Goal: Task Accomplishment & Management: Complete application form

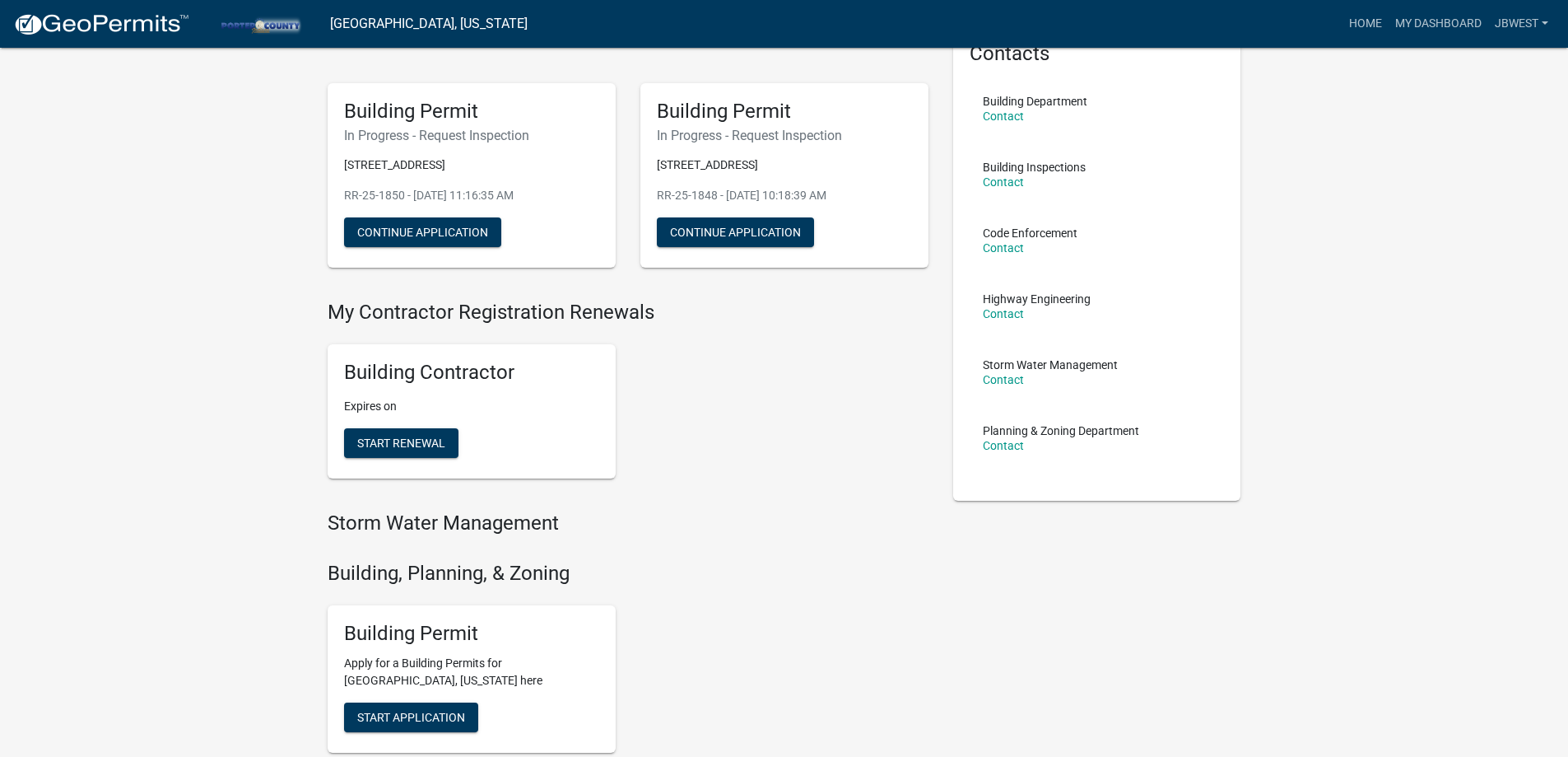
scroll to position [247, 0]
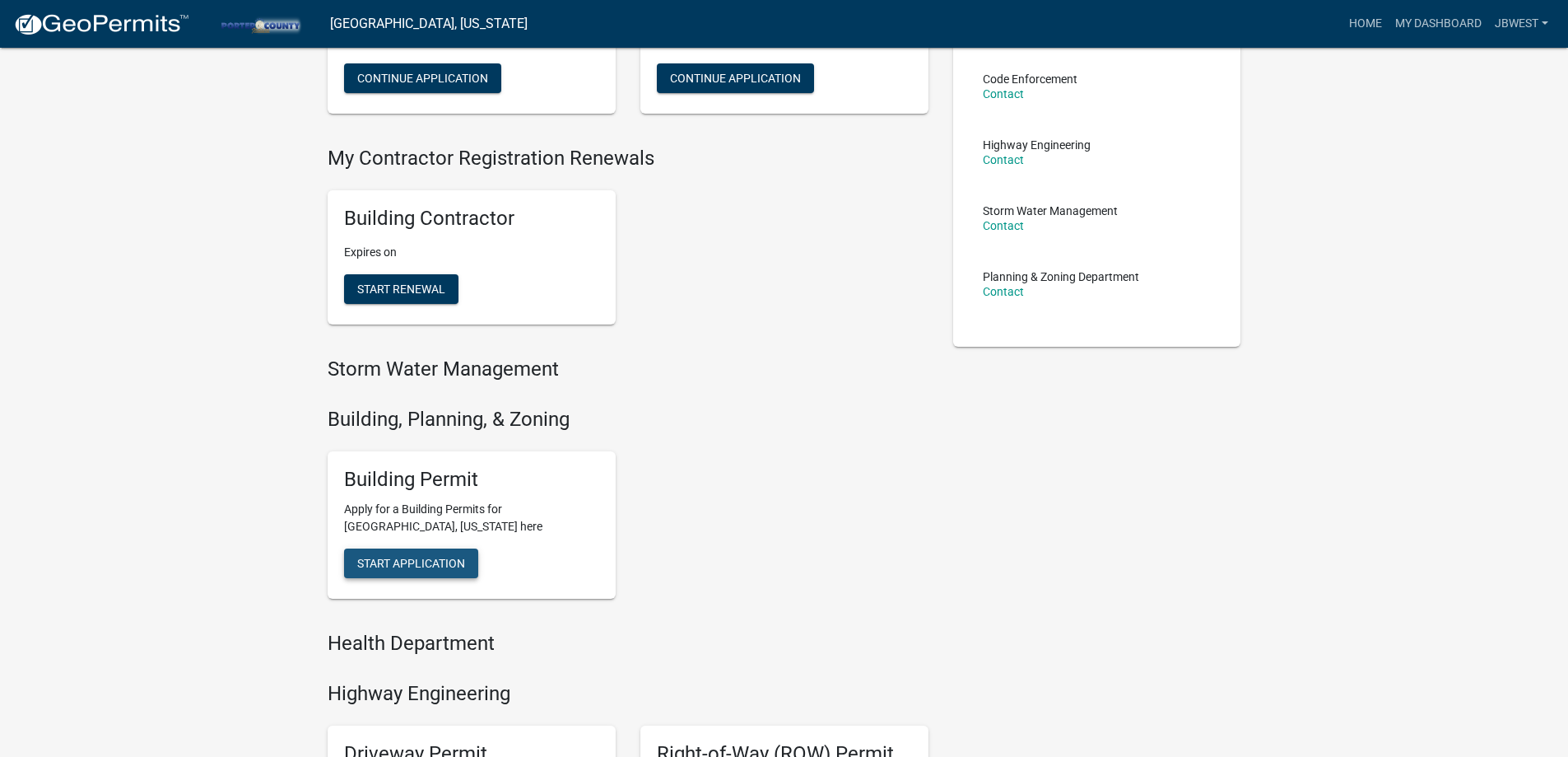
click at [426, 555] on button "Start Application" at bounding box center [411, 564] width 134 height 30
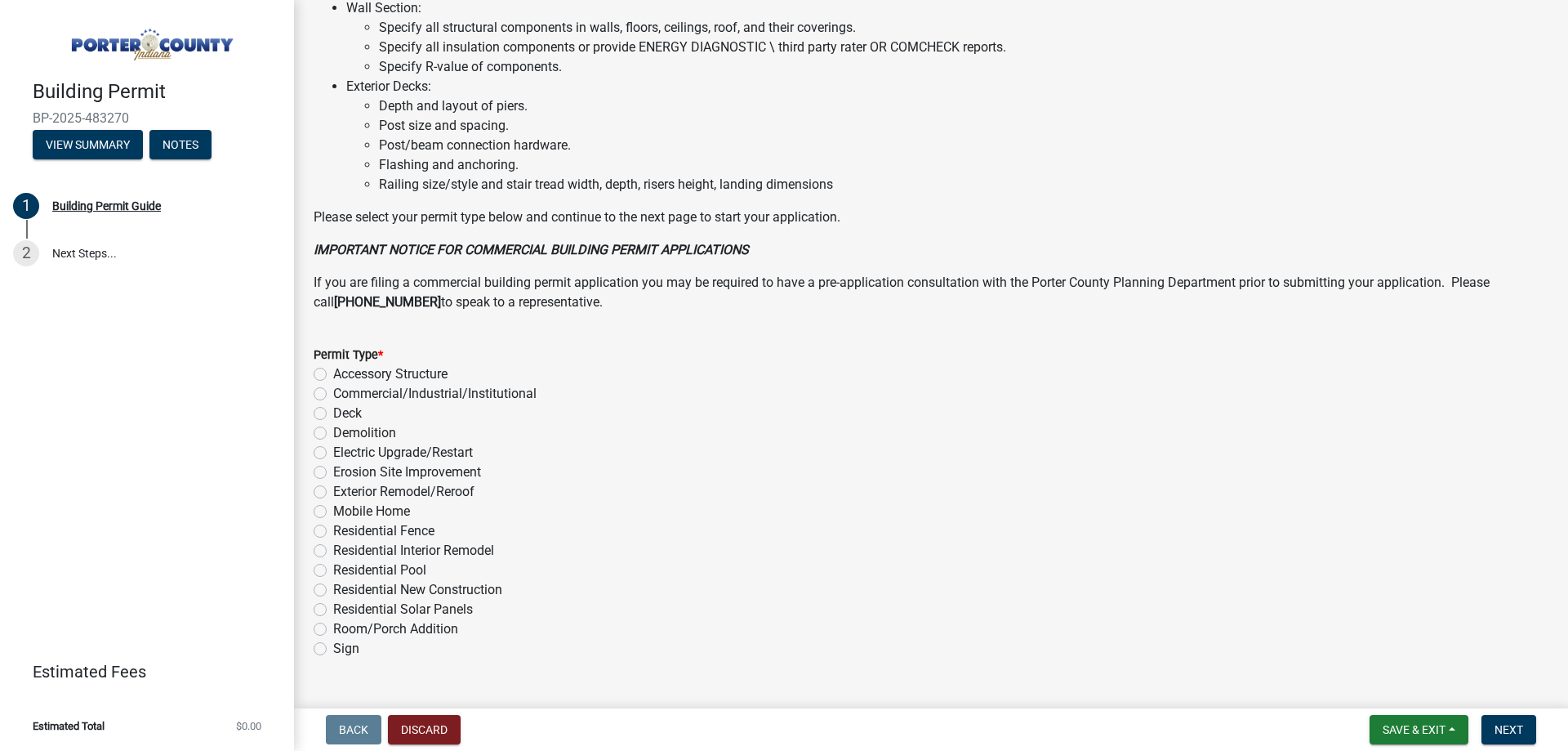
scroll to position [1098, 0]
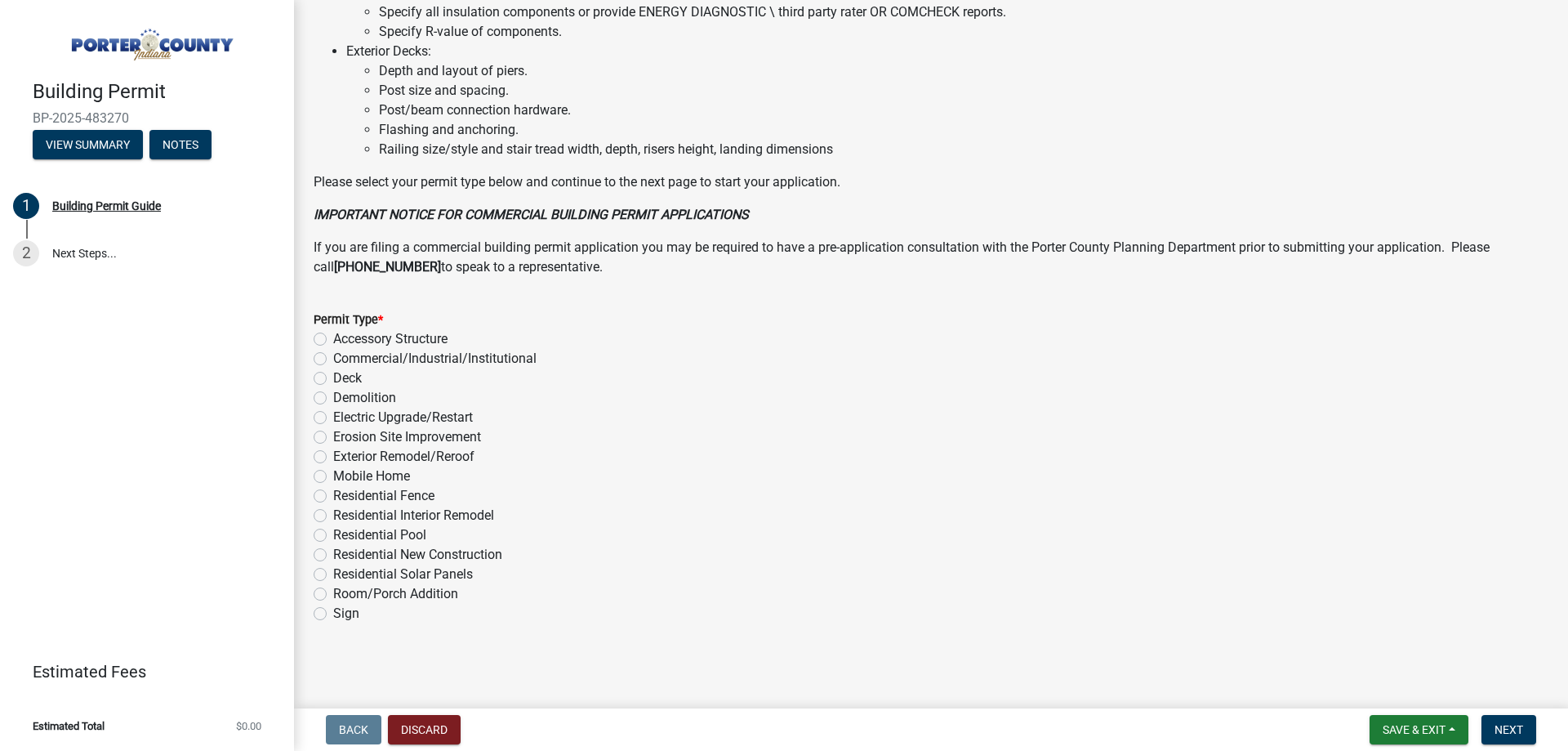
click at [444, 453] on label "Exterior Remodel/Reroof" at bounding box center [404, 457] width 142 height 20
click at [344, 453] on input "Exterior Remodel/Reroof" at bounding box center [338, 452] width 11 height 11
radio input "true"
click at [1508, 735] on span "Next" at bounding box center [1509, 730] width 29 height 13
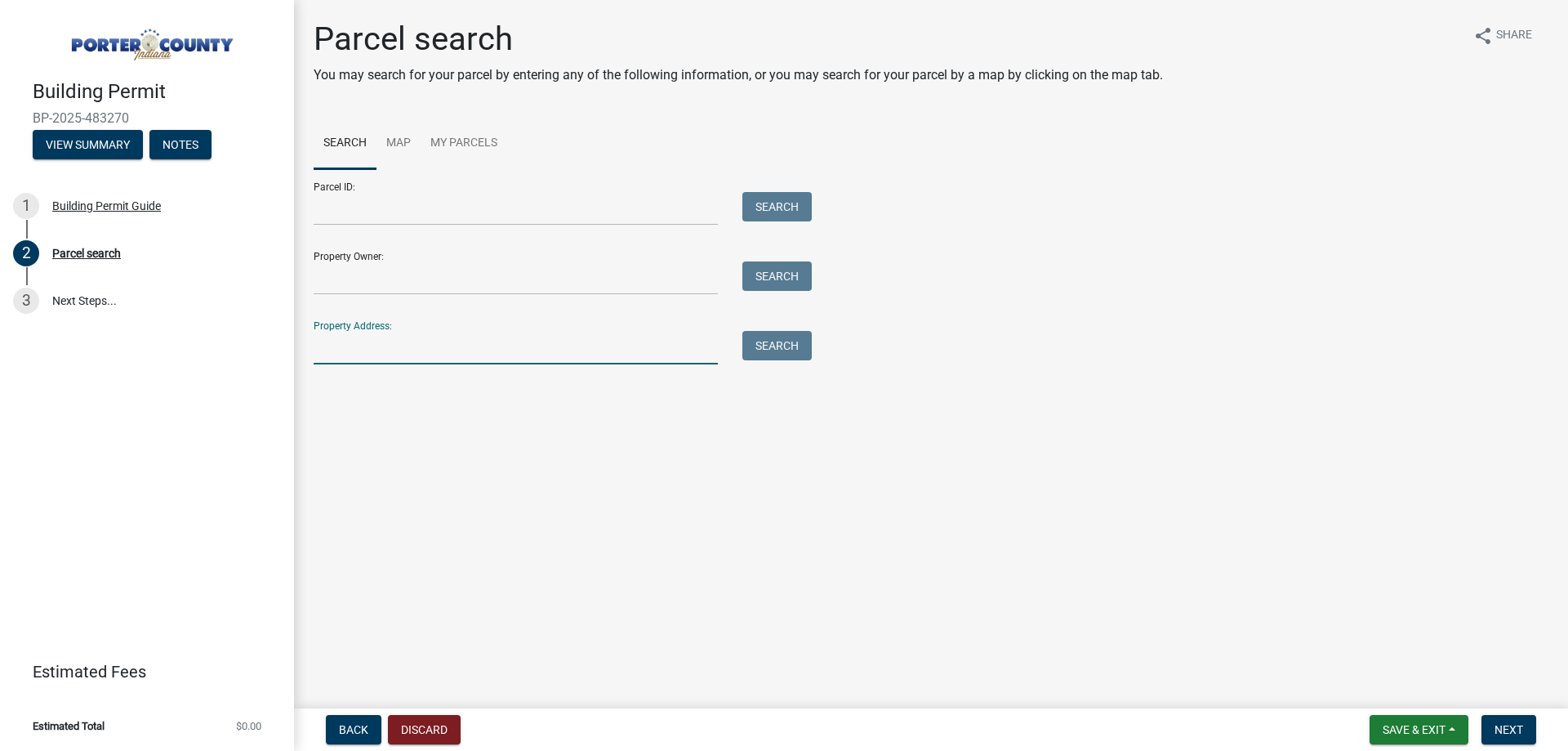
click at [435, 351] on input "Property Address:" at bounding box center [515, 348] width 404 height 34
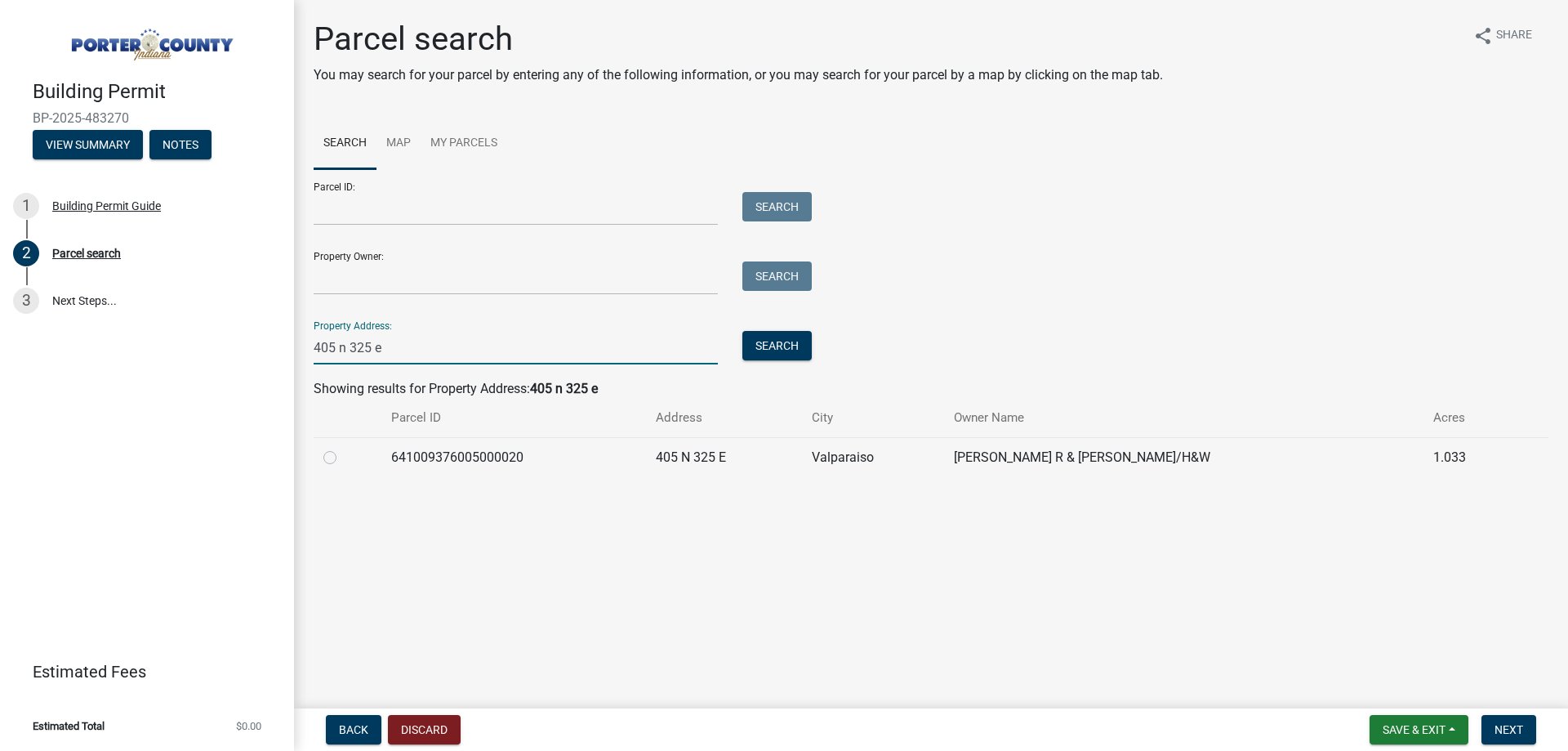
type input "405 n 325 e"
click at [343, 448] on label at bounding box center [343, 448] width 0 height 0
click at [343, 459] on input "radio" at bounding box center [348, 453] width 11 height 11
radio input "true"
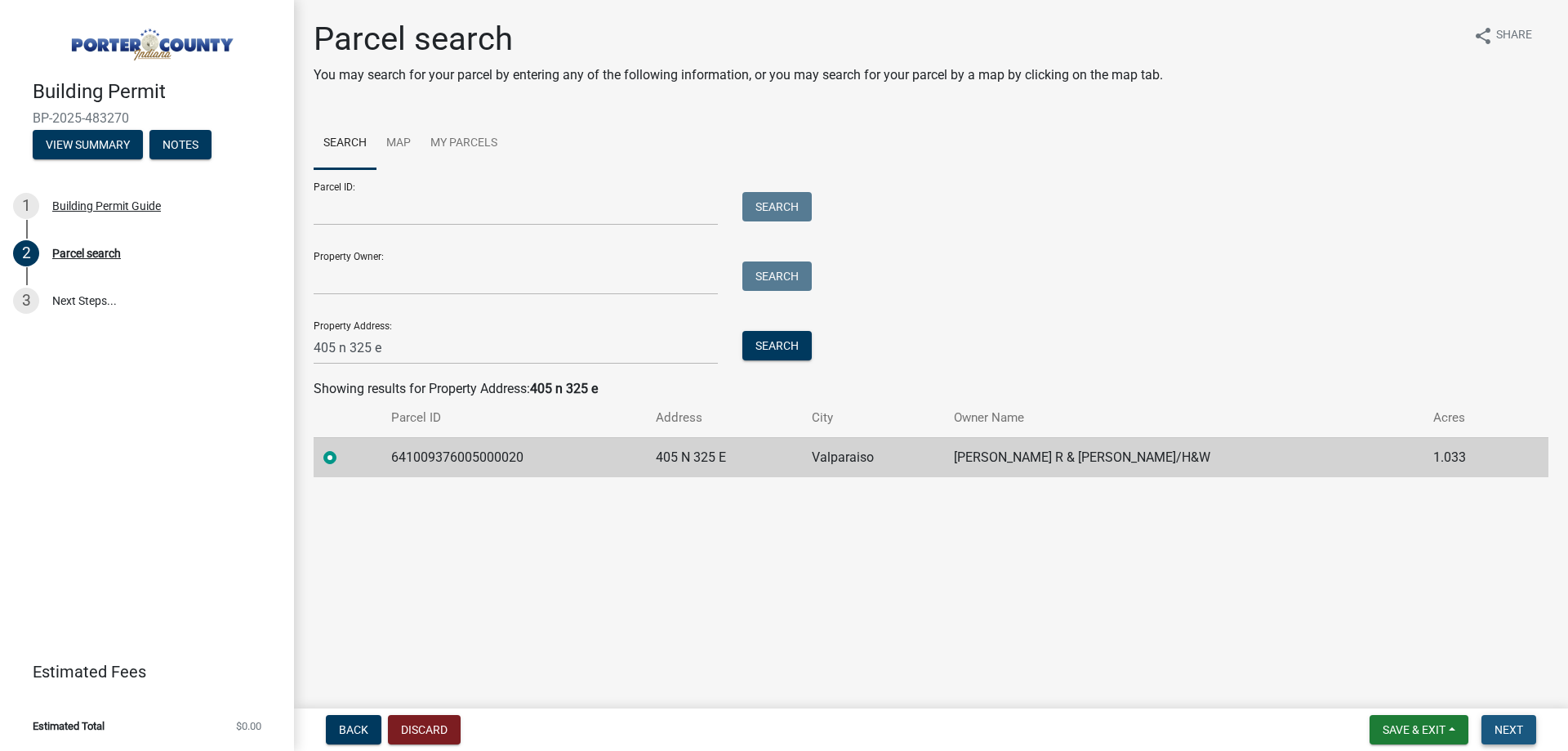
click at [1533, 726] on button "Next" at bounding box center [1509, 730] width 54 height 30
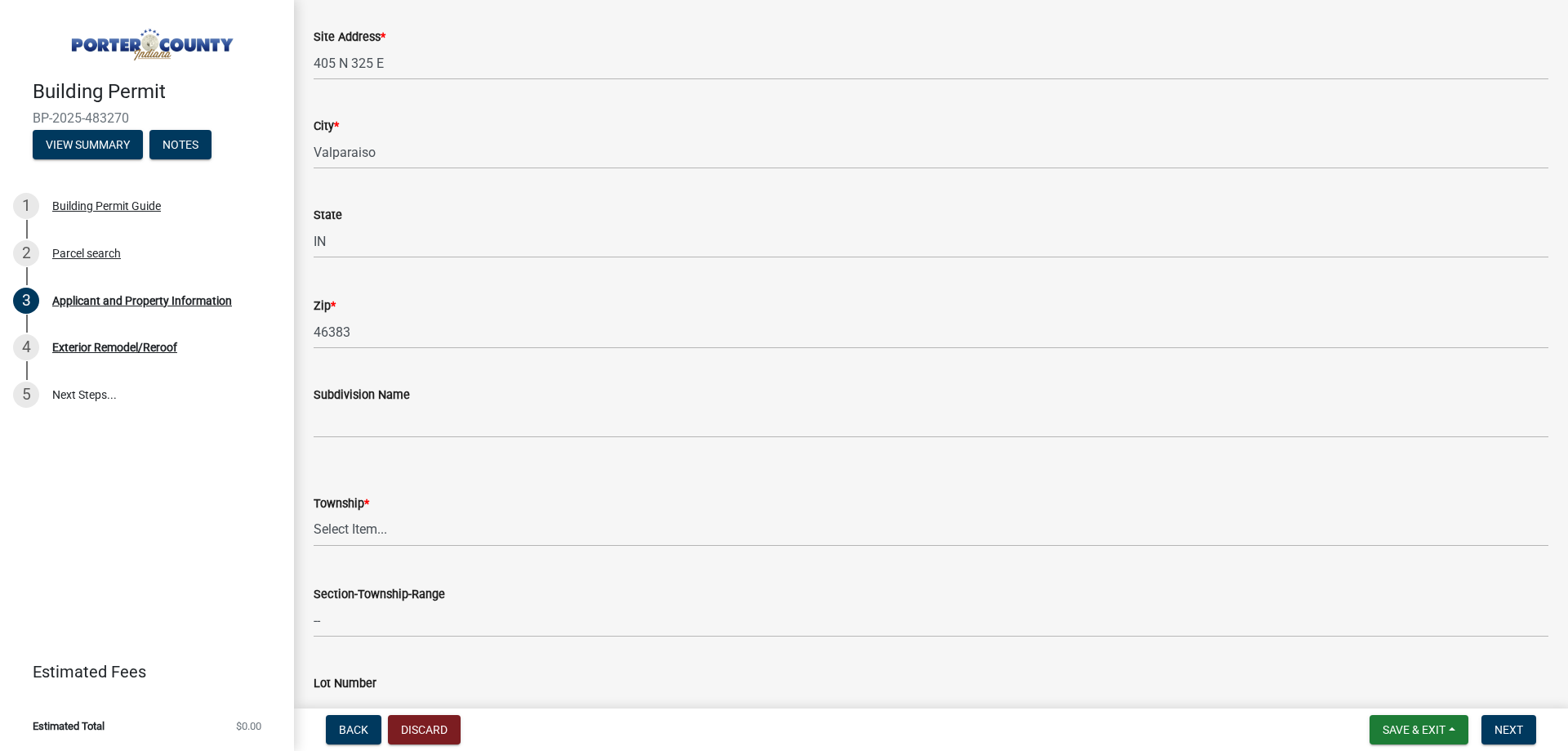
scroll to position [327, 0]
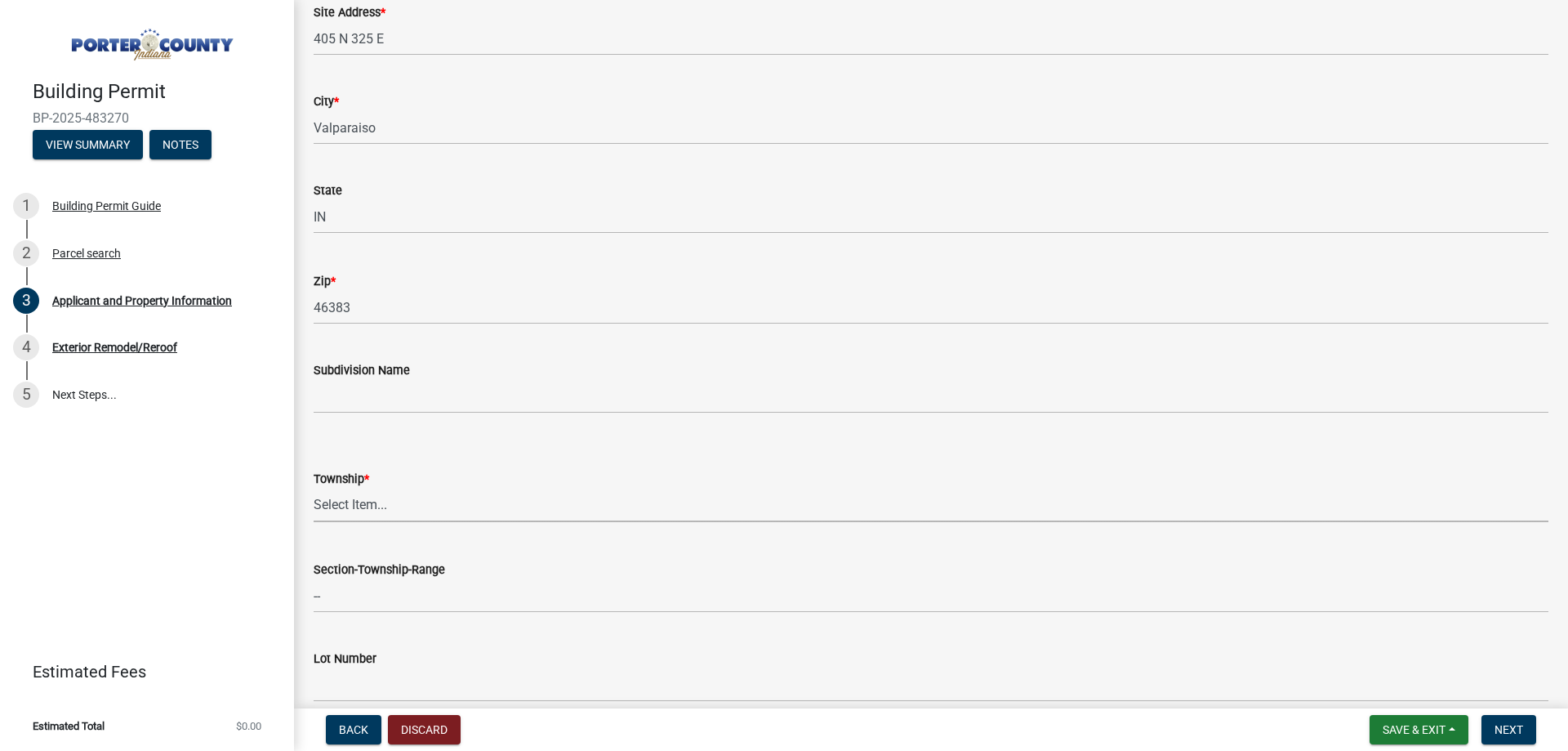
click at [383, 493] on select "Select Item... [PERSON_NAME][GEOGRAPHIC_DATA] [PERSON_NAME][GEOGRAPHIC_DATA] [G…" at bounding box center [931, 505] width 1235 height 34
click at [314, 488] on select "Select Item... [PERSON_NAME][GEOGRAPHIC_DATA] [PERSON_NAME][GEOGRAPHIC_DATA] [G…" at bounding box center [931, 505] width 1235 height 34
select select "3d0e3105-d46a-462c-9cf4-b32453f427e3"
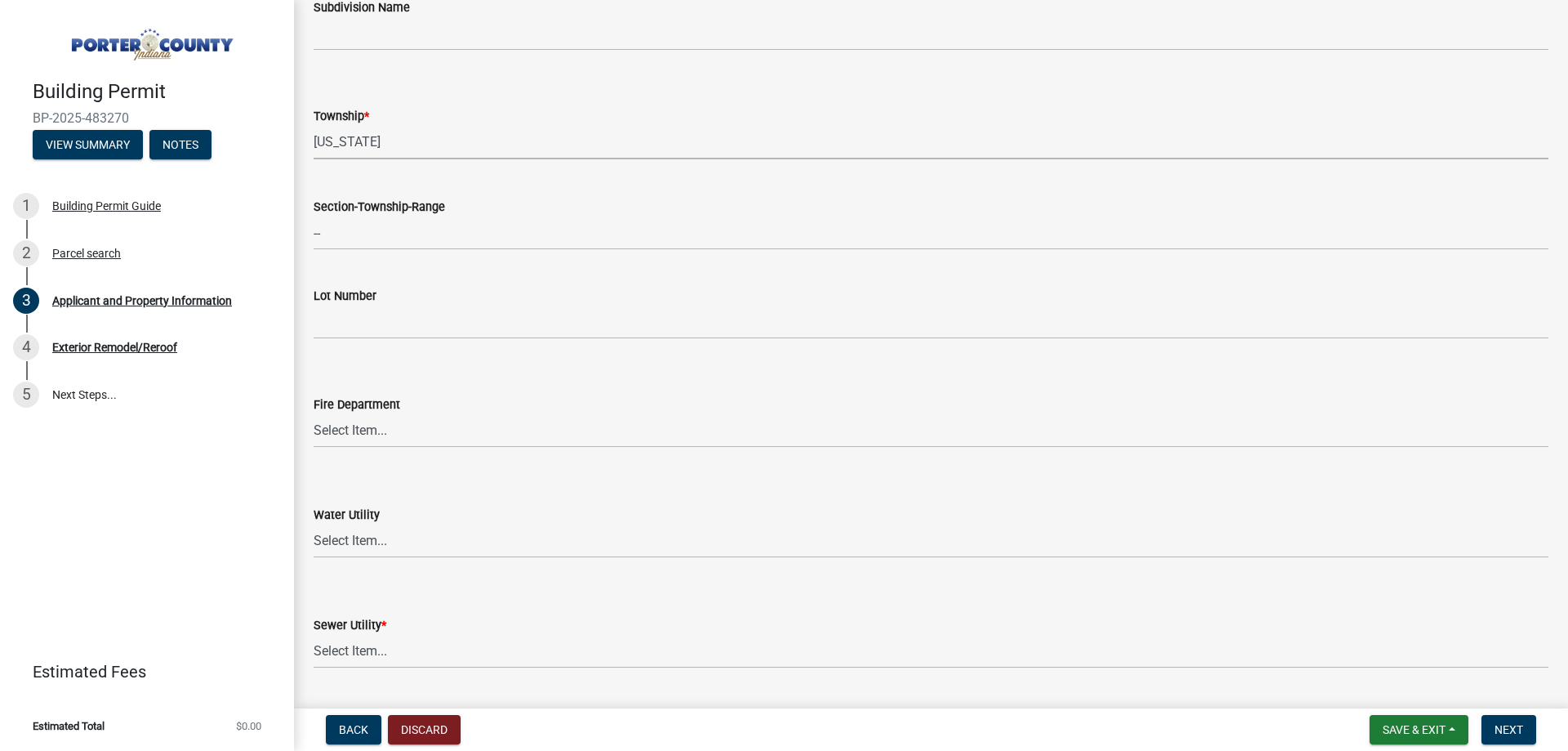
scroll to position [735, 0]
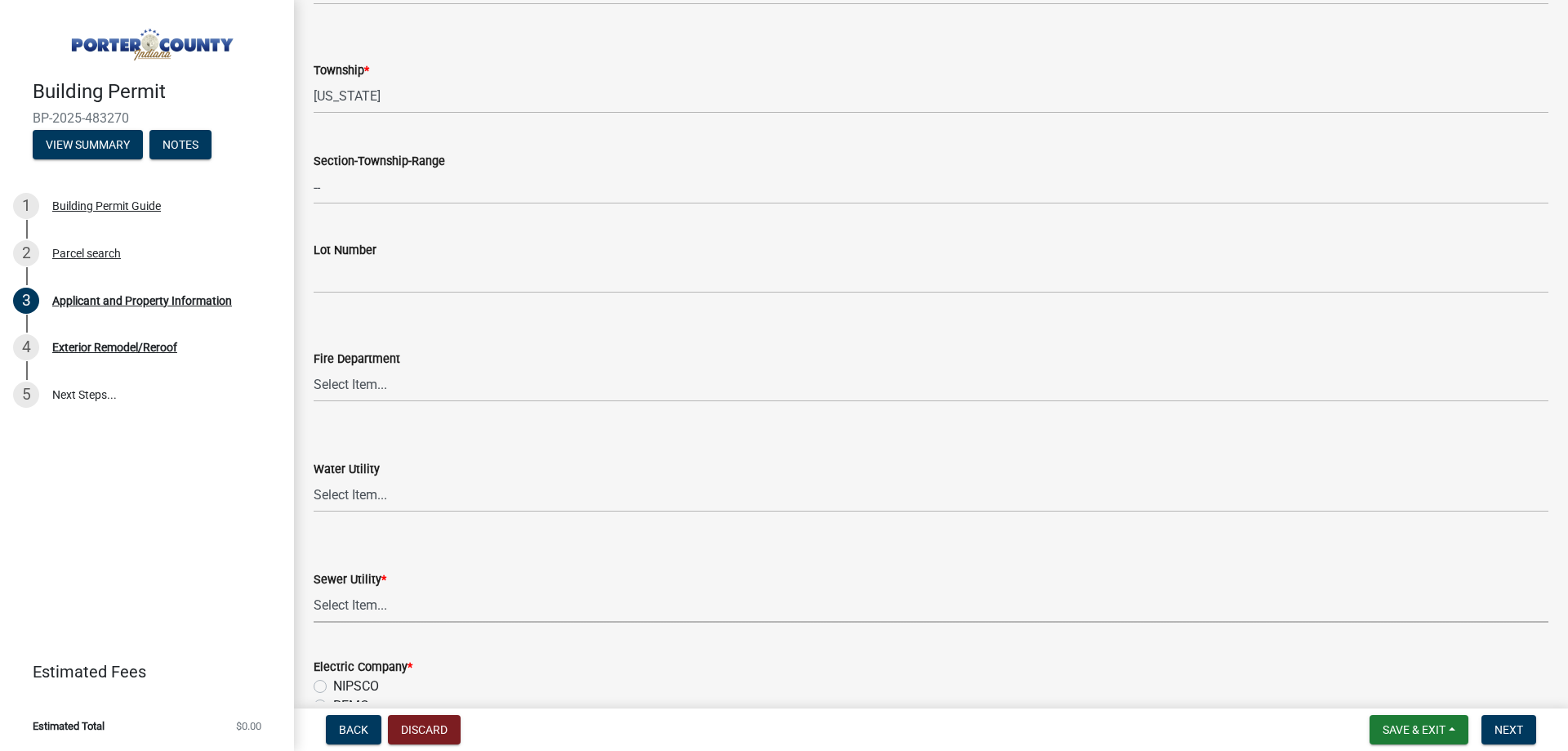
click at [370, 609] on select "Select Item... Aqua [US_STATE] Inc Damon Run Falling Waters Lake Eliza - LEACD …" at bounding box center [931, 605] width 1235 height 34
click at [314, 589] on select "Select Item... Aqua [US_STATE] Inc Damon Run Falling Waters Lake Eliza - LEACD …" at bounding box center [931, 605] width 1235 height 34
select select "ea6751d4-6bf7-4a16-89ee-f7801ab82aa1"
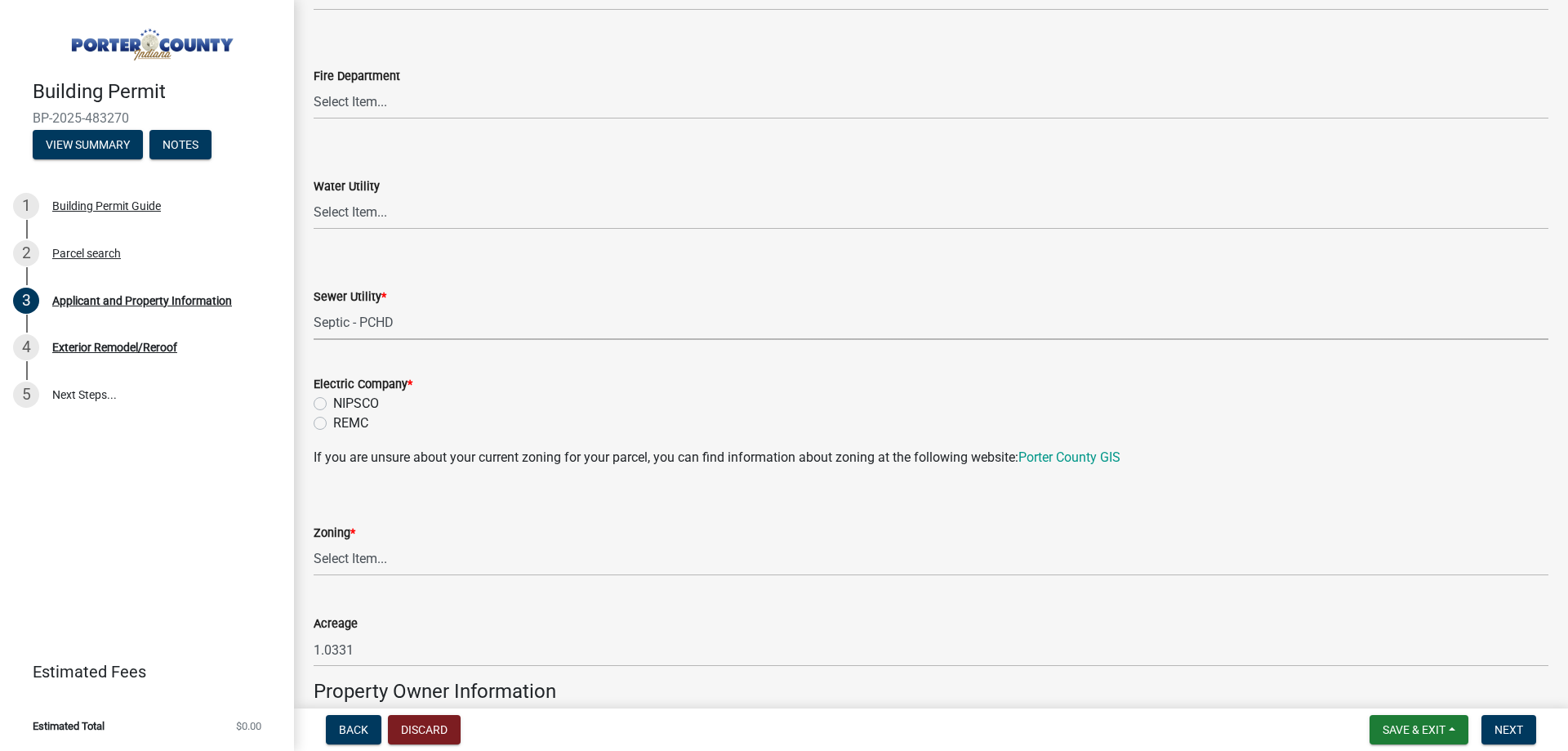
scroll to position [1062, 0]
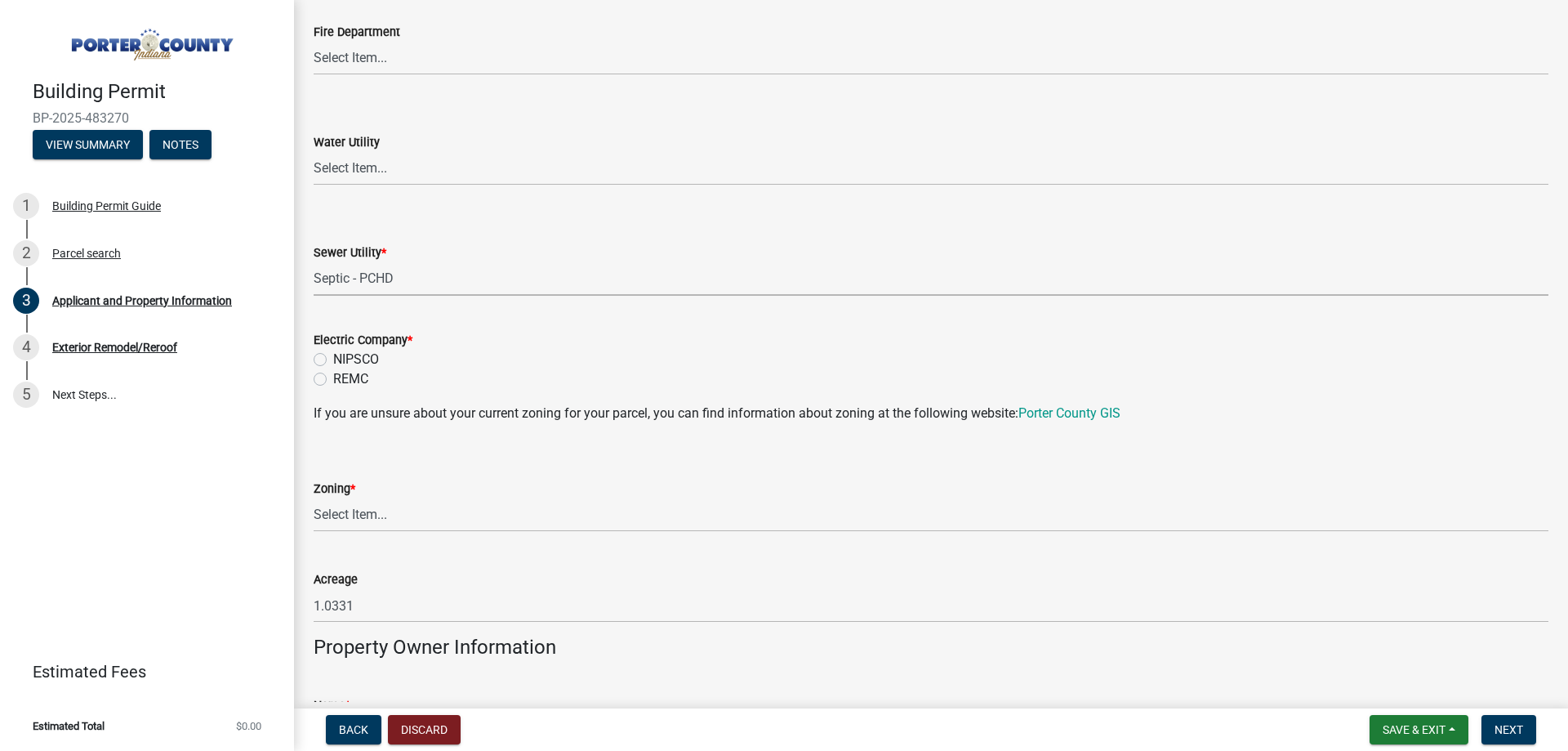
click at [360, 359] on label "NIPSCO" at bounding box center [356, 360] width 46 height 20
click at [344, 359] on input "NIPSCO" at bounding box center [338, 355] width 11 height 11
radio input "true"
click at [360, 492] on div "Zoning *" at bounding box center [931, 488] width 1235 height 20
drag, startPoint x: 370, startPoint y: 506, endPoint x: 377, endPoint y: 511, distance: 8.6
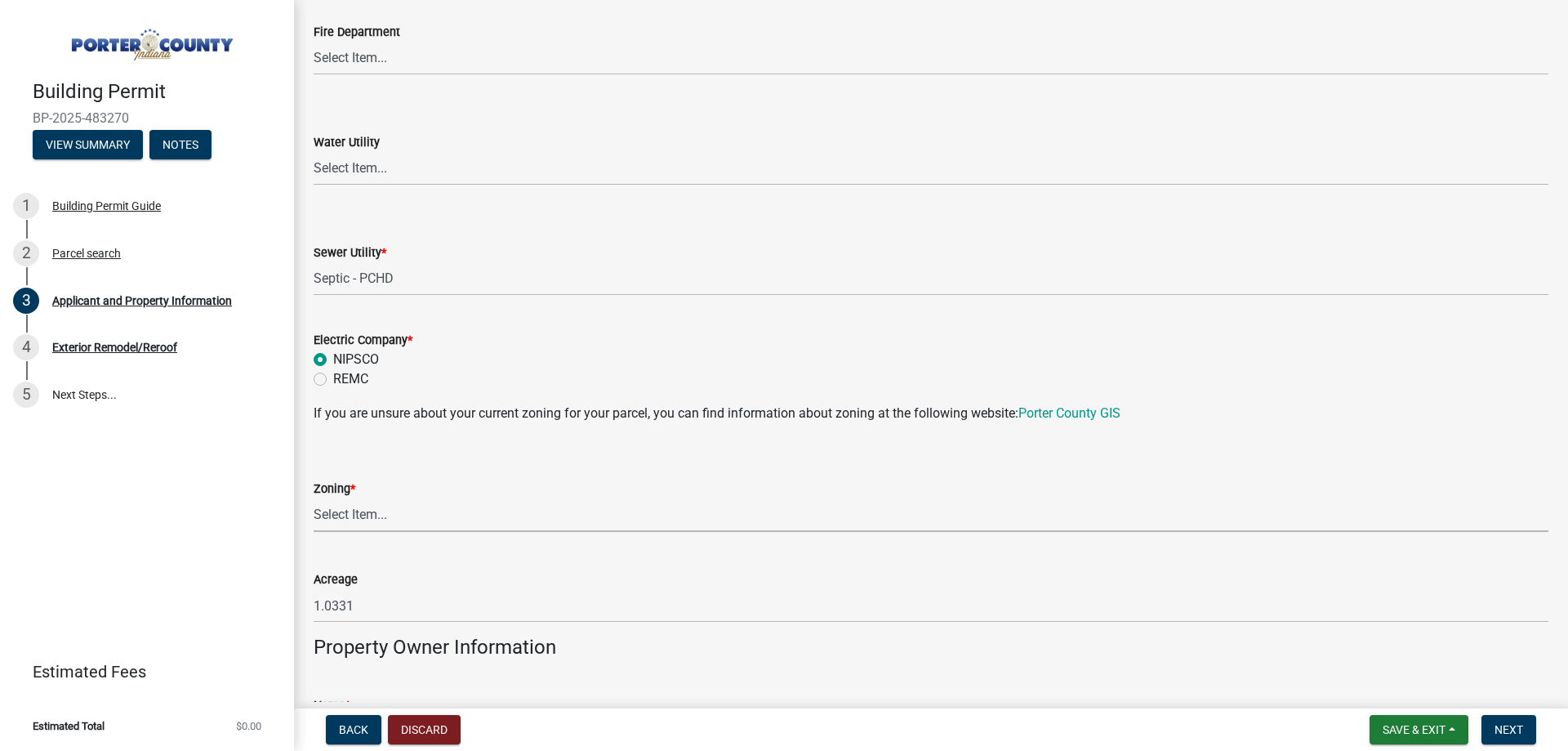
click at [374, 512] on select "Select Item... A1 A2 CH CM CN I1 I2 I3 IN MP OT P1 P2 PUD R1 R2 R3 R4 RL RR" at bounding box center [931, 515] width 1235 height 34
click at [314, 498] on select "Select Item... A1 A2 CH CM CN I1 I2 I3 IN MP OT P1 P2 PUD R1 R2 R3 R4 RL RR" at bounding box center [931, 515] width 1235 height 34
select select "92efe679-05f4-414a-9426-51627fba5de6"
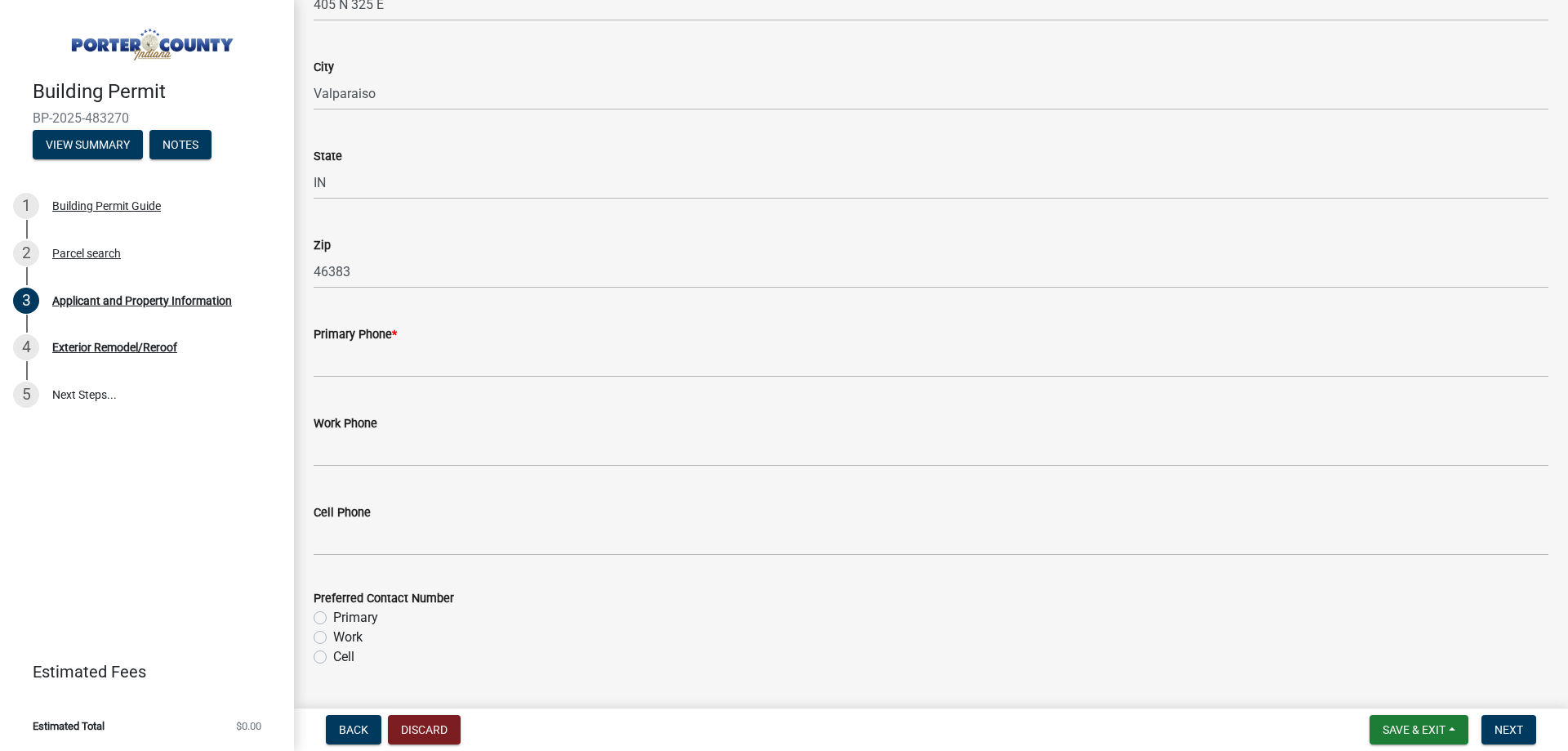
scroll to position [1879, 0]
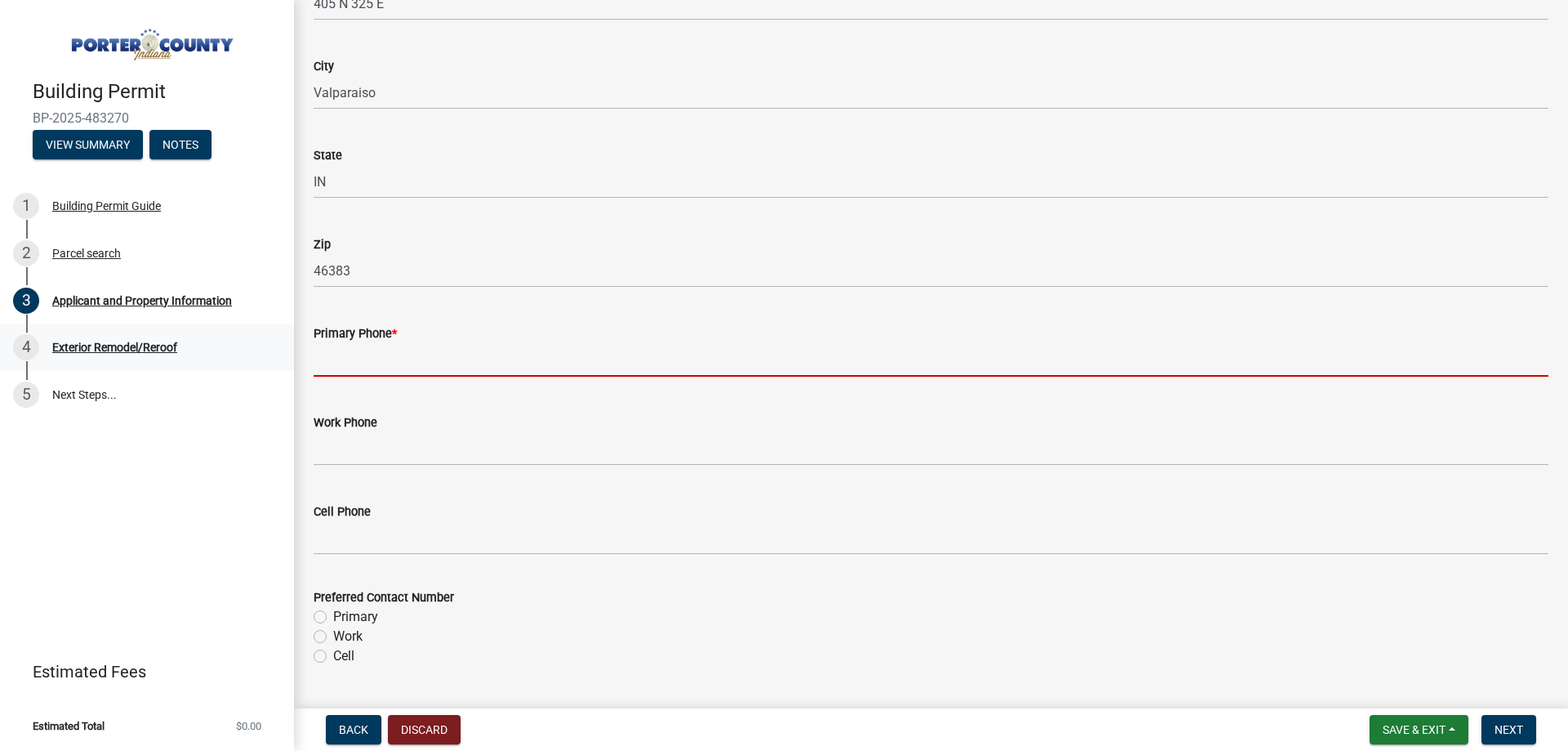
drag, startPoint x: 445, startPoint y: 375, endPoint x: 44, endPoint y: 329, distance: 403.6
click at [416, 360] on input "Primary Phone *" at bounding box center [931, 360] width 1235 height 34
click at [364, 368] on input "Primary Phone *" at bounding box center [931, 360] width 1235 height 34
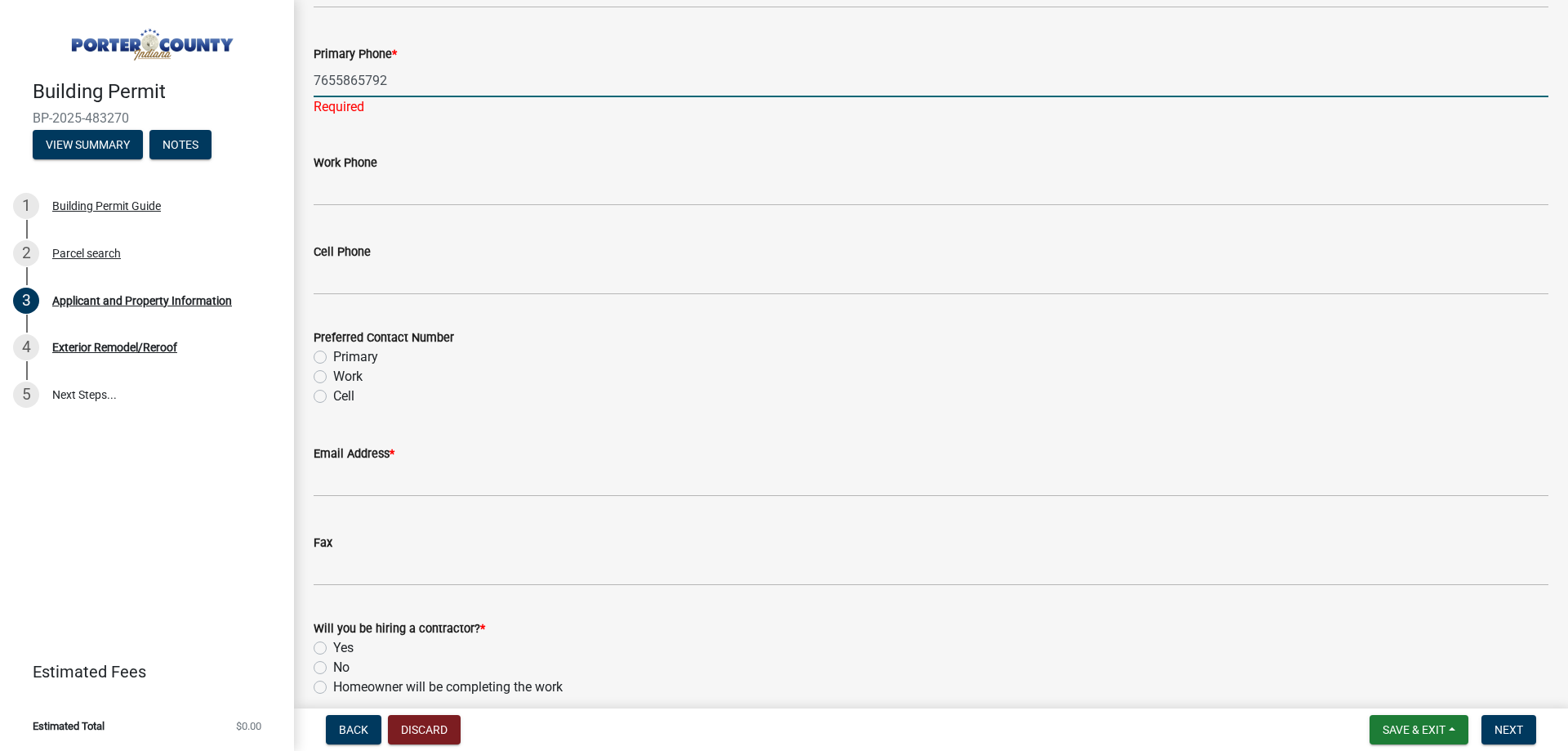
scroll to position [2206, 0]
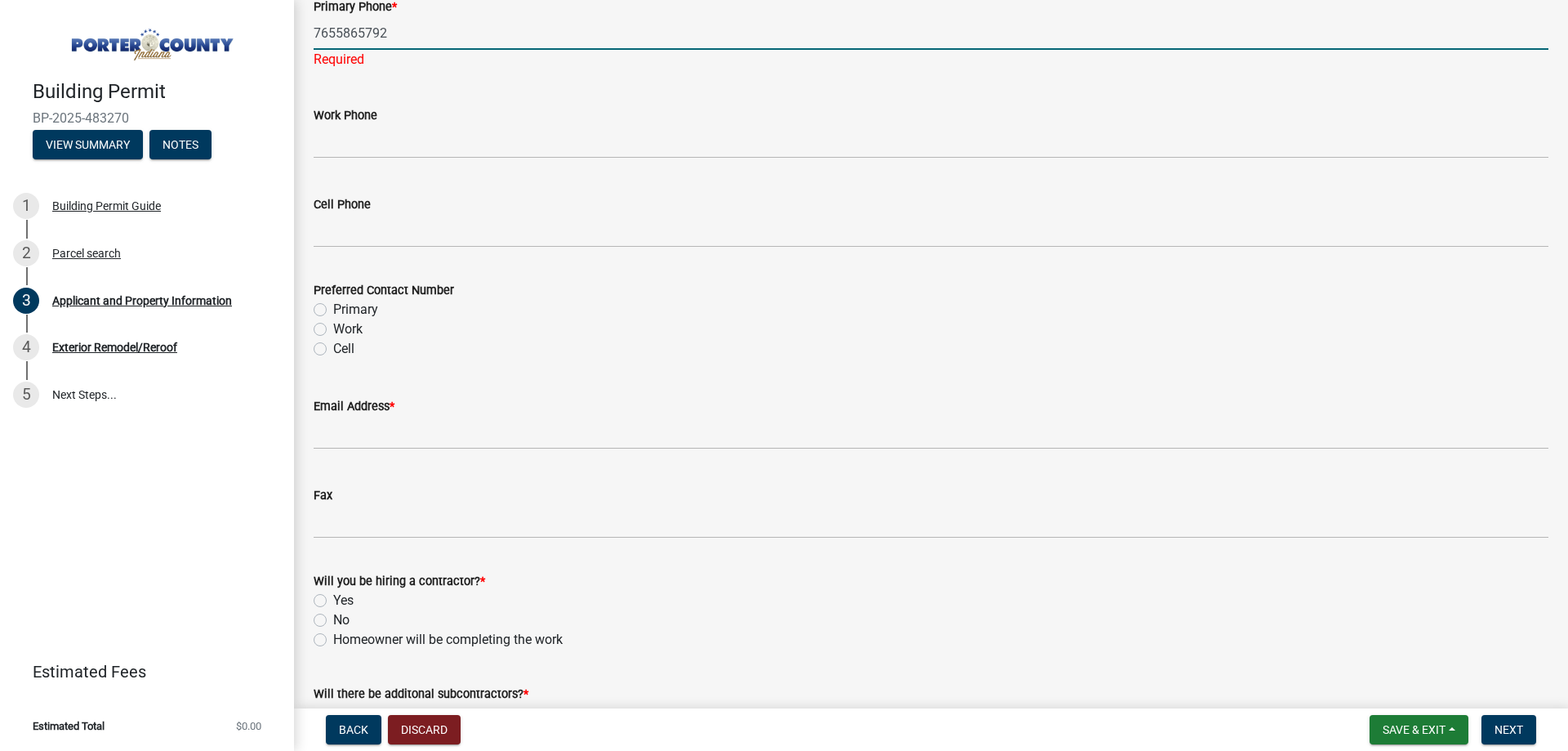
type input "7655865792"
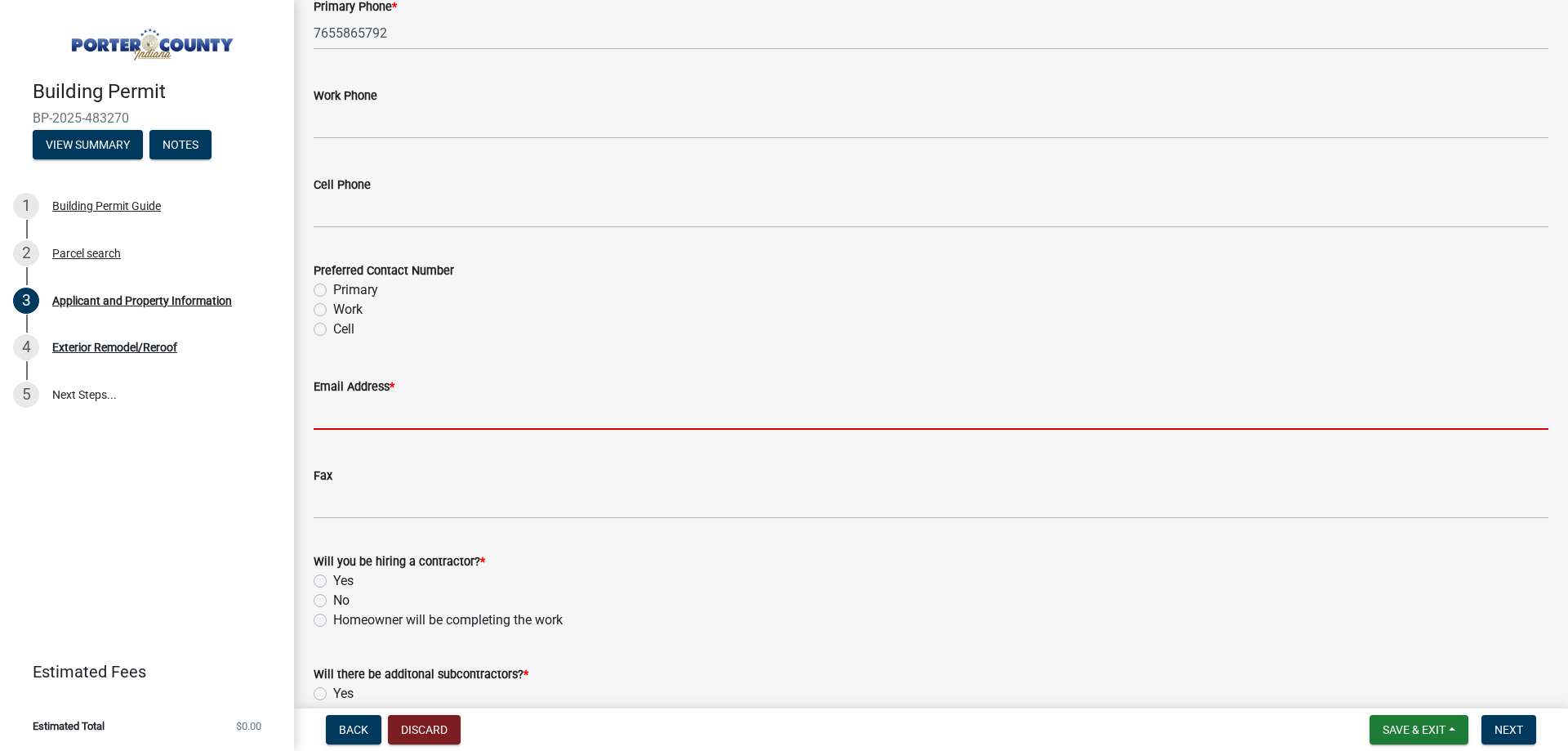
click at [380, 427] on input "Email Address *" at bounding box center [931, 413] width 1235 height 34
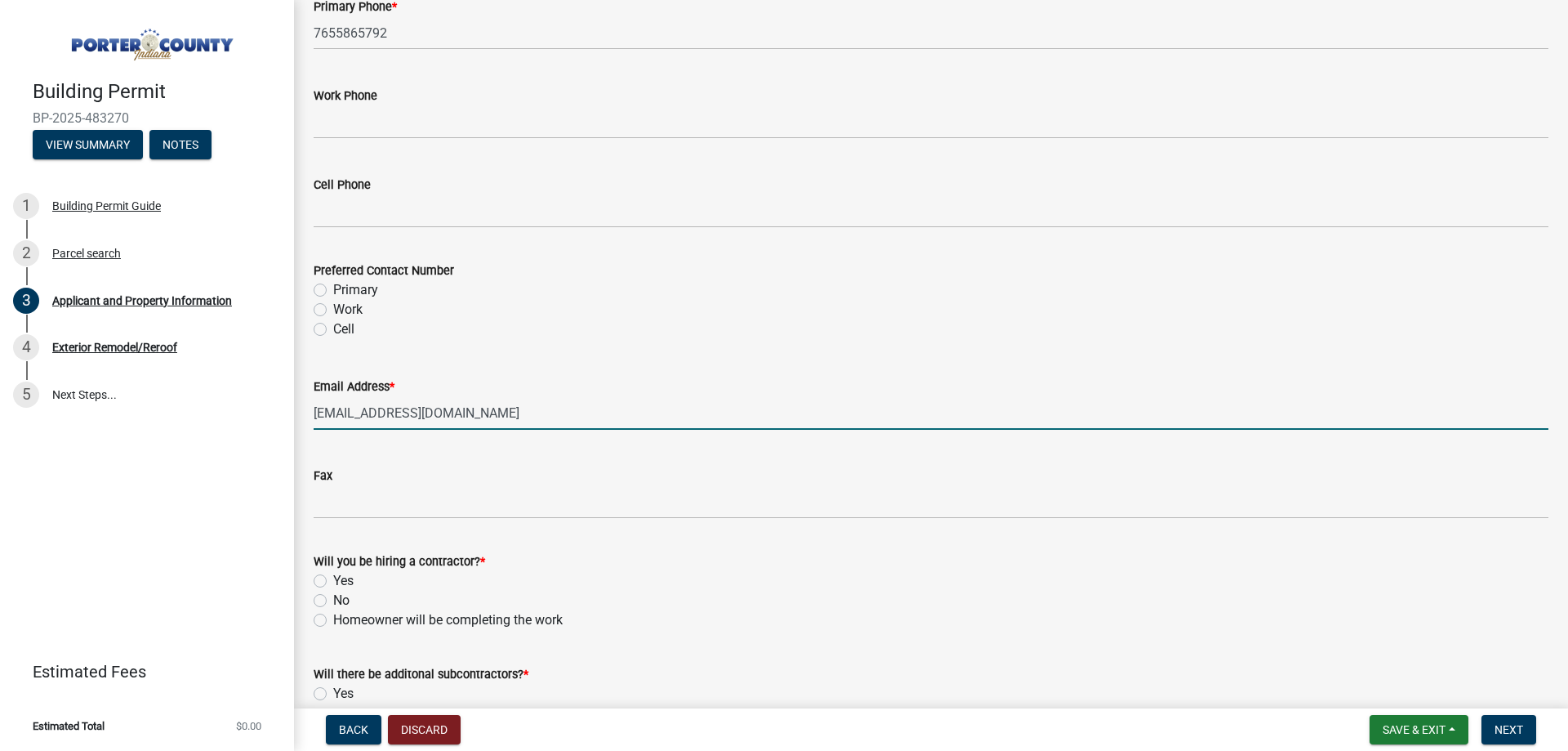
type input "[EMAIL_ADDRESS][DOMAIN_NAME]"
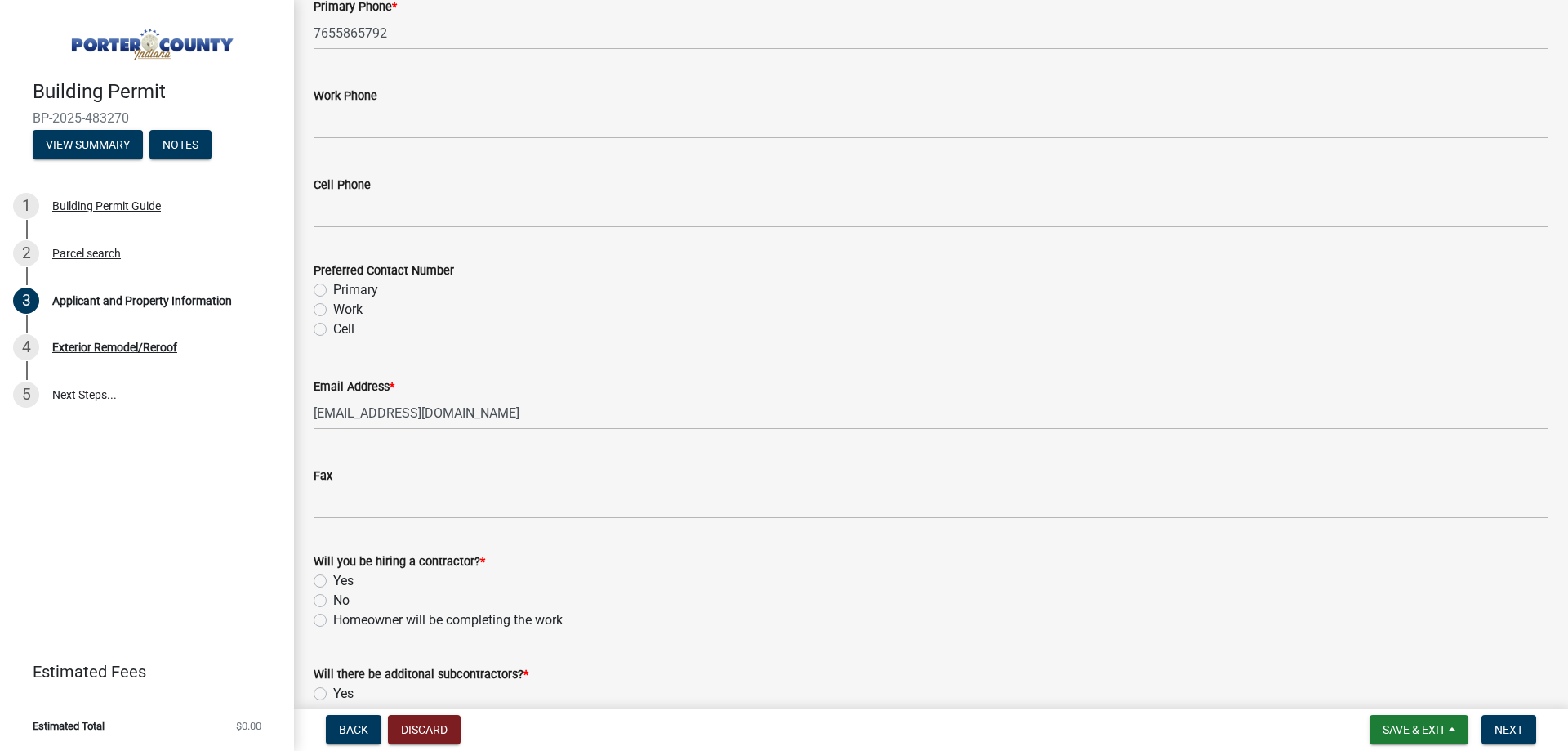
click at [351, 573] on label "Yes" at bounding box center [343, 581] width 21 height 20
click at [344, 573] on input "Yes" at bounding box center [338, 576] width 11 height 11
radio input "true"
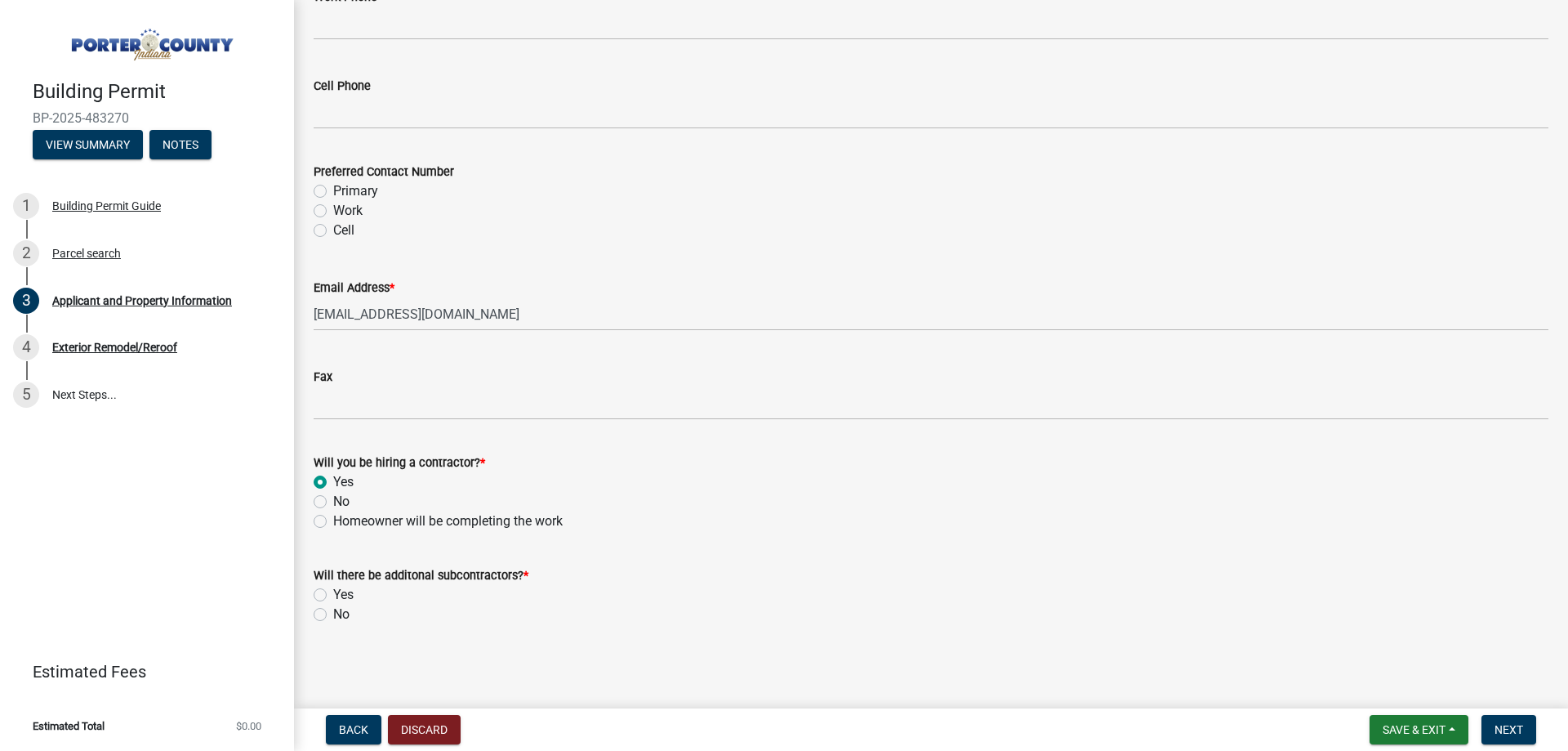
scroll to position [2306, 0]
click at [348, 615] on label "No" at bounding box center [342, 613] width 16 height 20
click at [344, 614] on input "No" at bounding box center [338, 609] width 11 height 11
radio input "true"
click at [1517, 737] on button "Next" at bounding box center [1509, 730] width 54 height 30
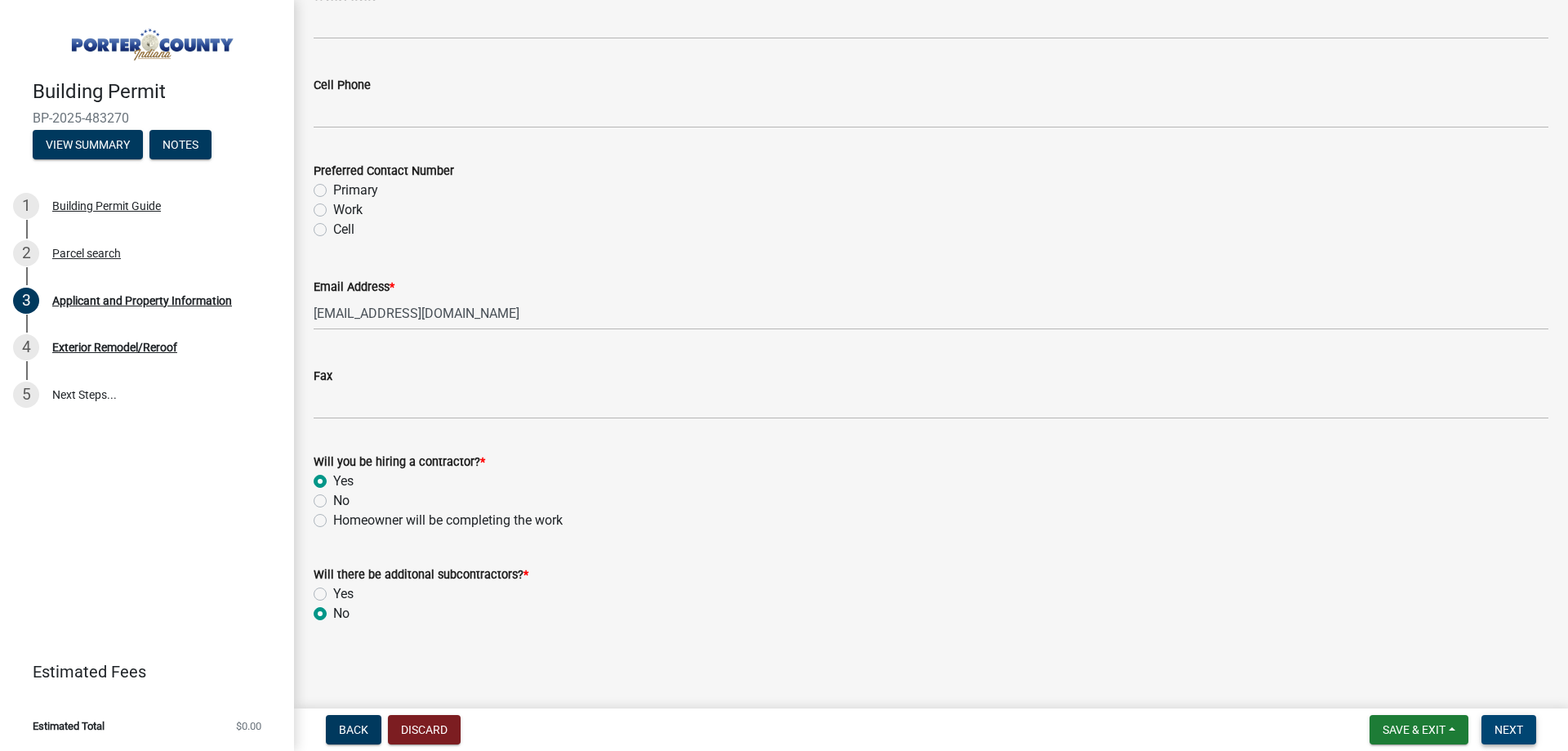
scroll to position [0, 0]
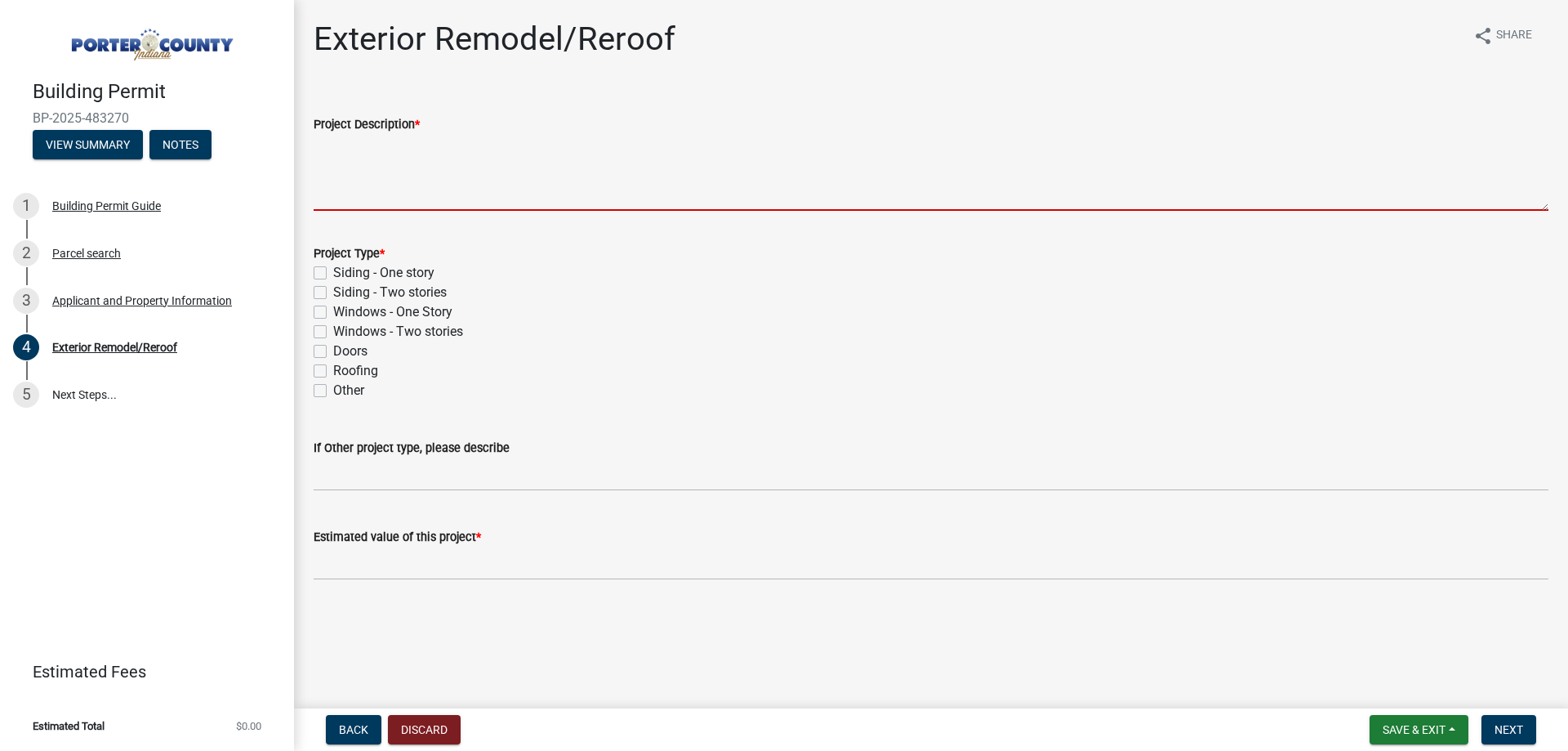
click at [391, 185] on textarea "Project Description *" at bounding box center [931, 172] width 1235 height 77
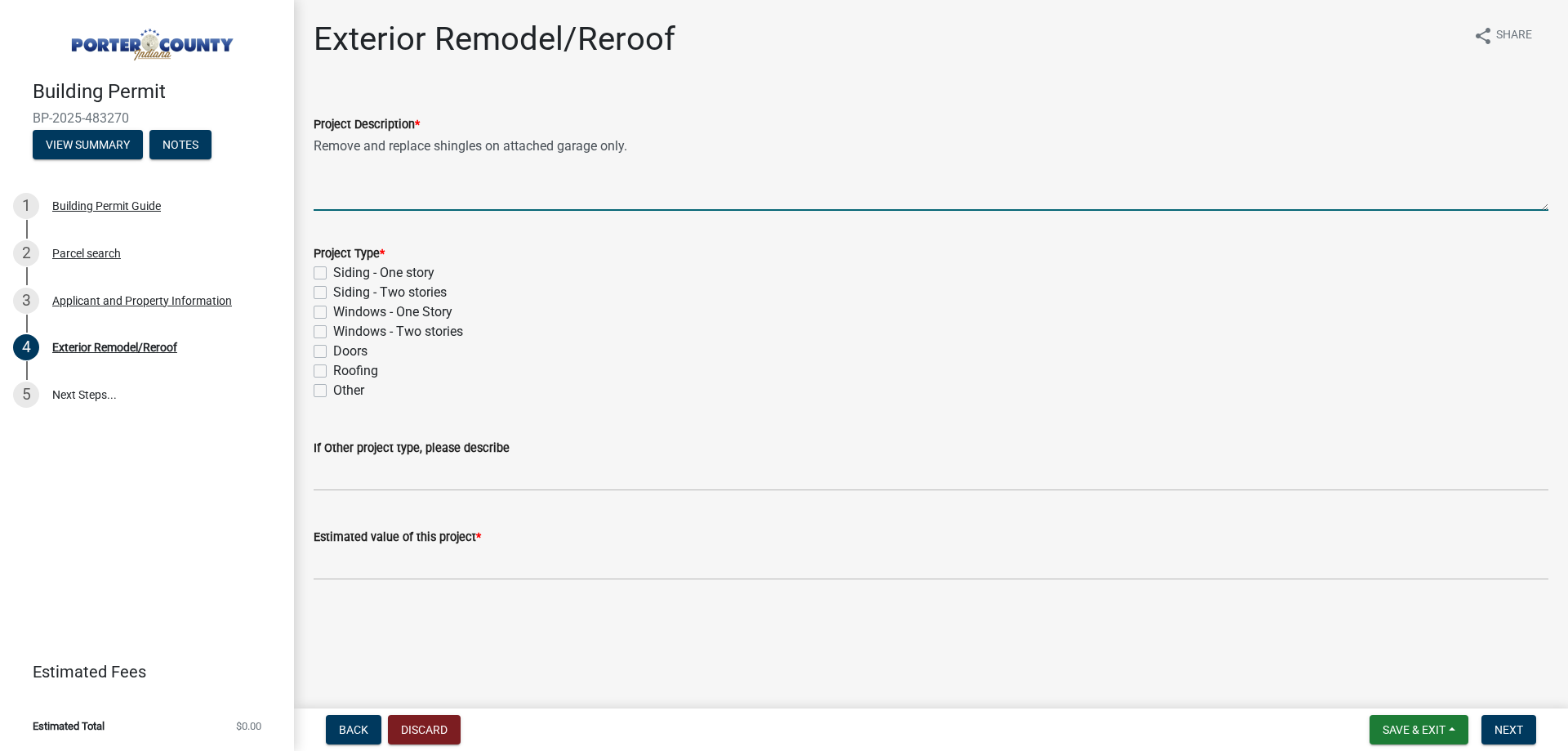
type textarea "Remove and replace shingles on attached garage only."
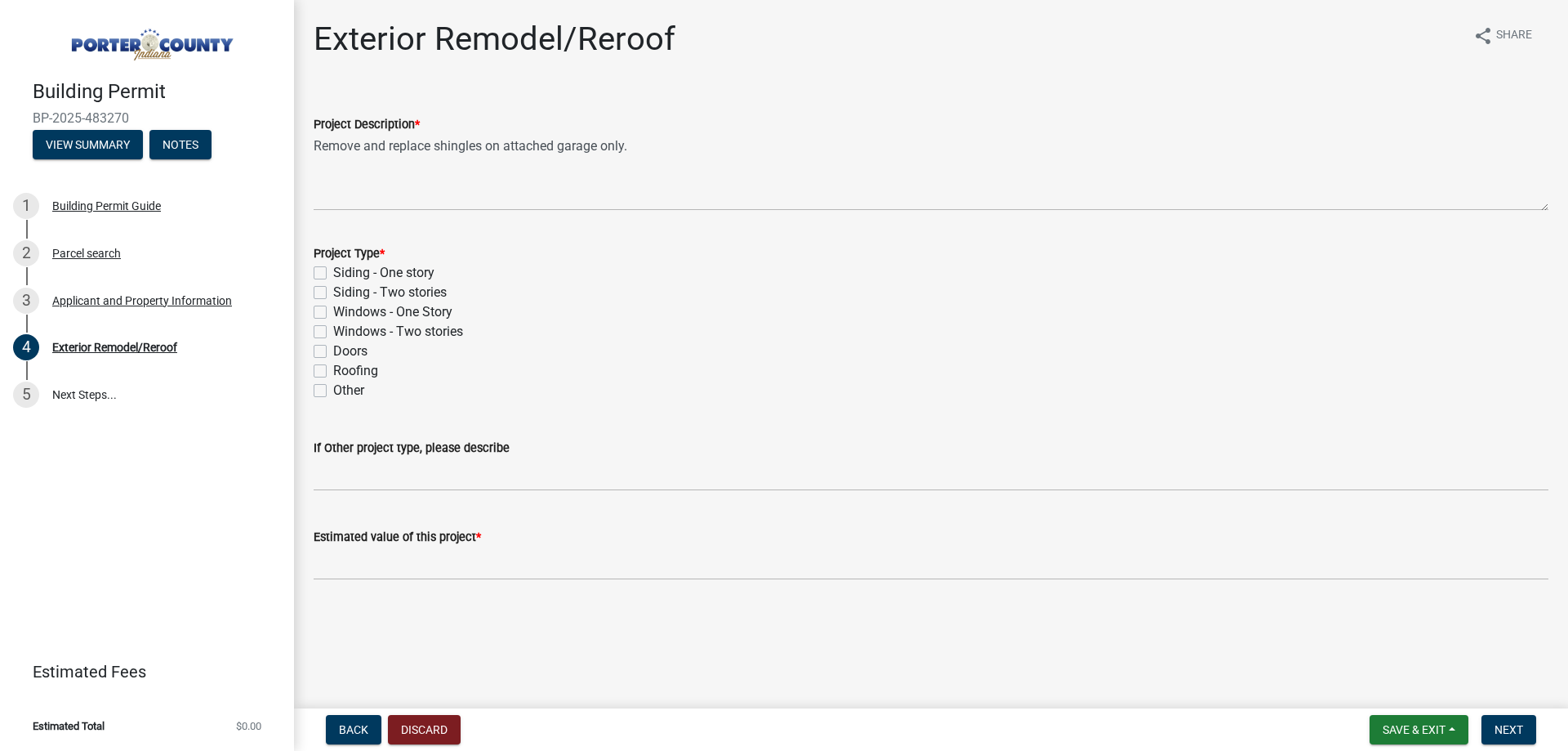
click at [360, 381] on label "Other" at bounding box center [349, 390] width 31 height 20
click at [344, 381] on input "Other" at bounding box center [338, 385] width 11 height 11
checkbox input "true"
checkbox input "false"
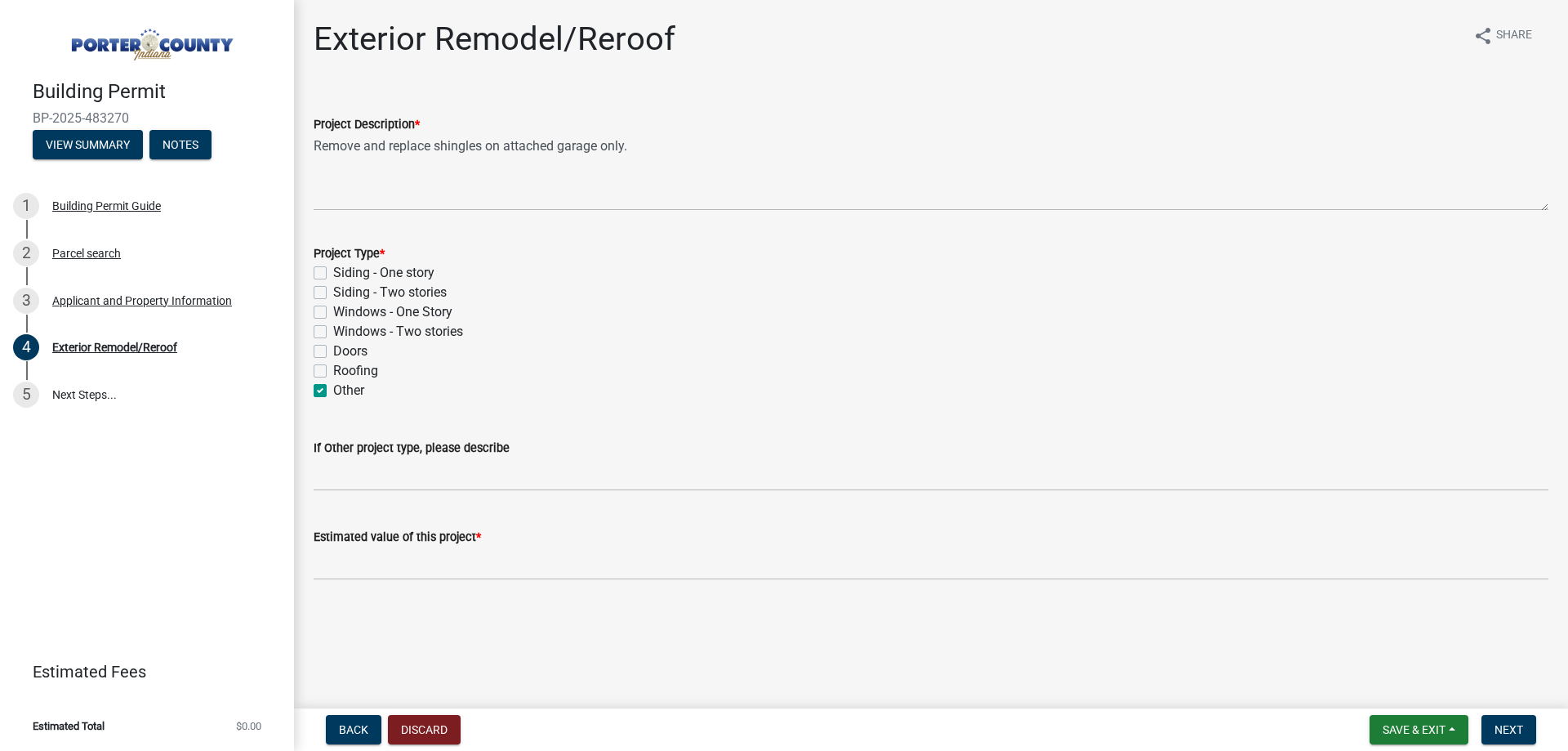
checkbox input "false"
checkbox input "true"
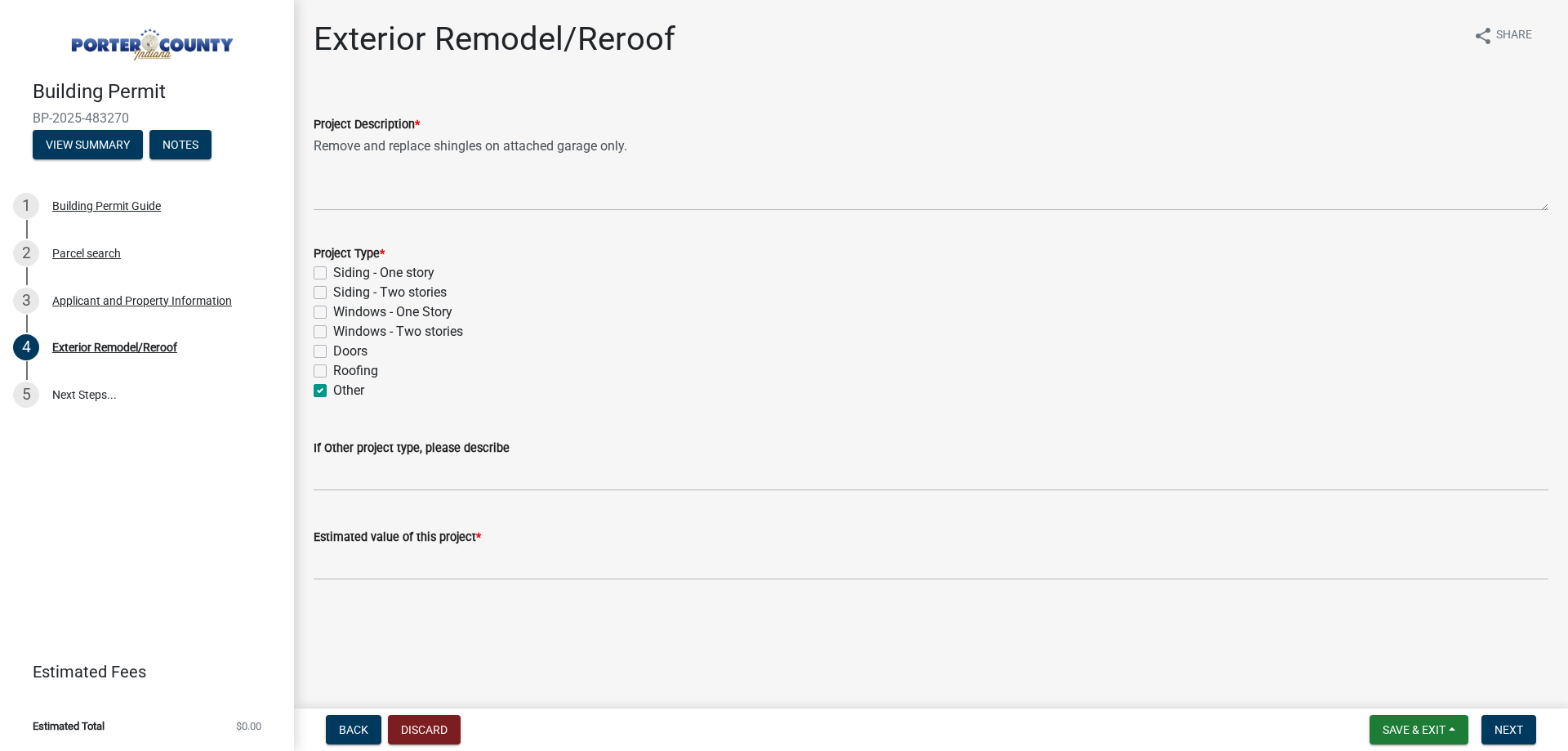
click at [364, 380] on label "Roofing" at bounding box center [356, 371] width 45 height 20
click at [344, 371] on input "Roofing" at bounding box center [338, 366] width 11 height 11
checkbox input "true"
checkbox input "false"
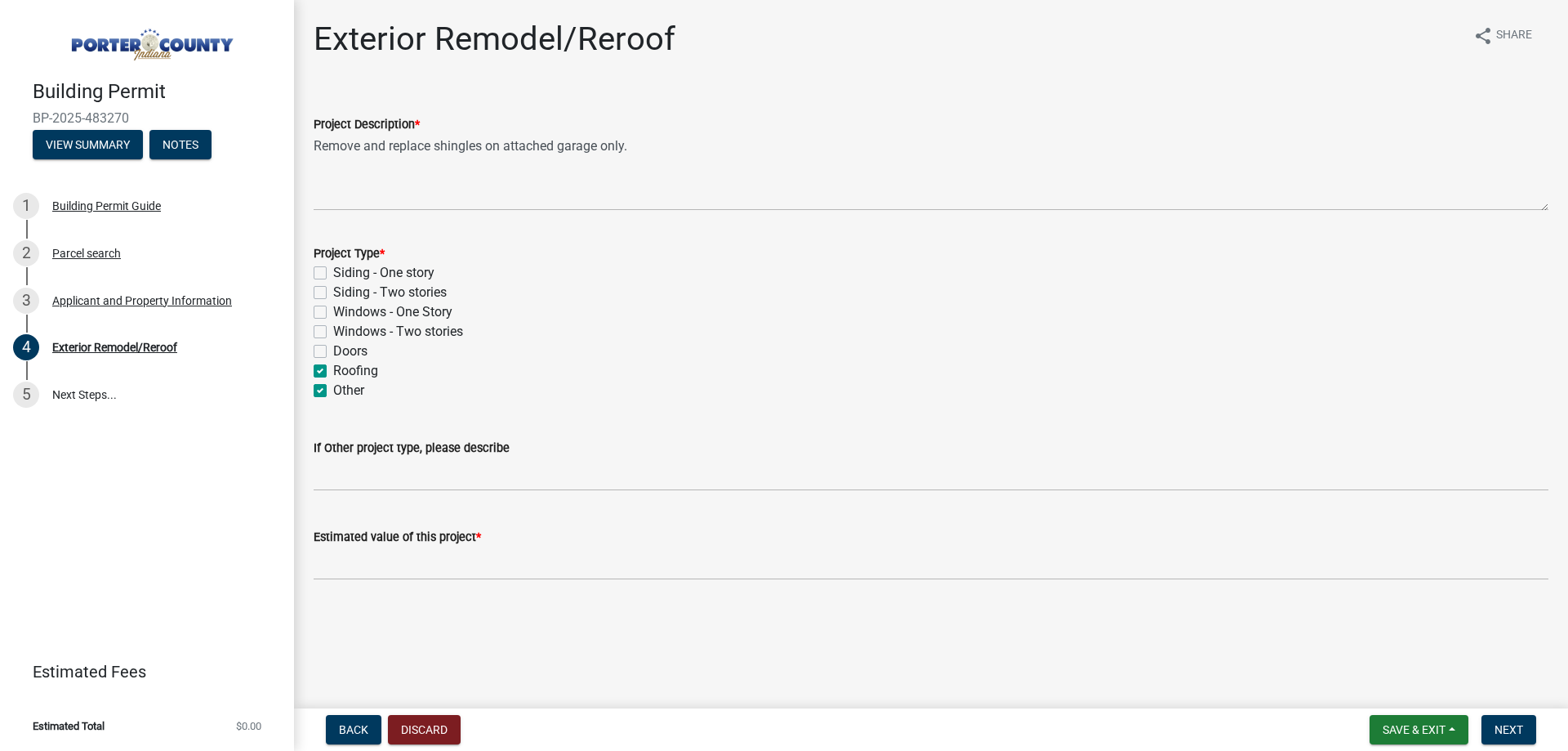
checkbox input "false"
checkbox input "true"
click at [358, 399] on label "Other" at bounding box center [349, 390] width 31 height 20
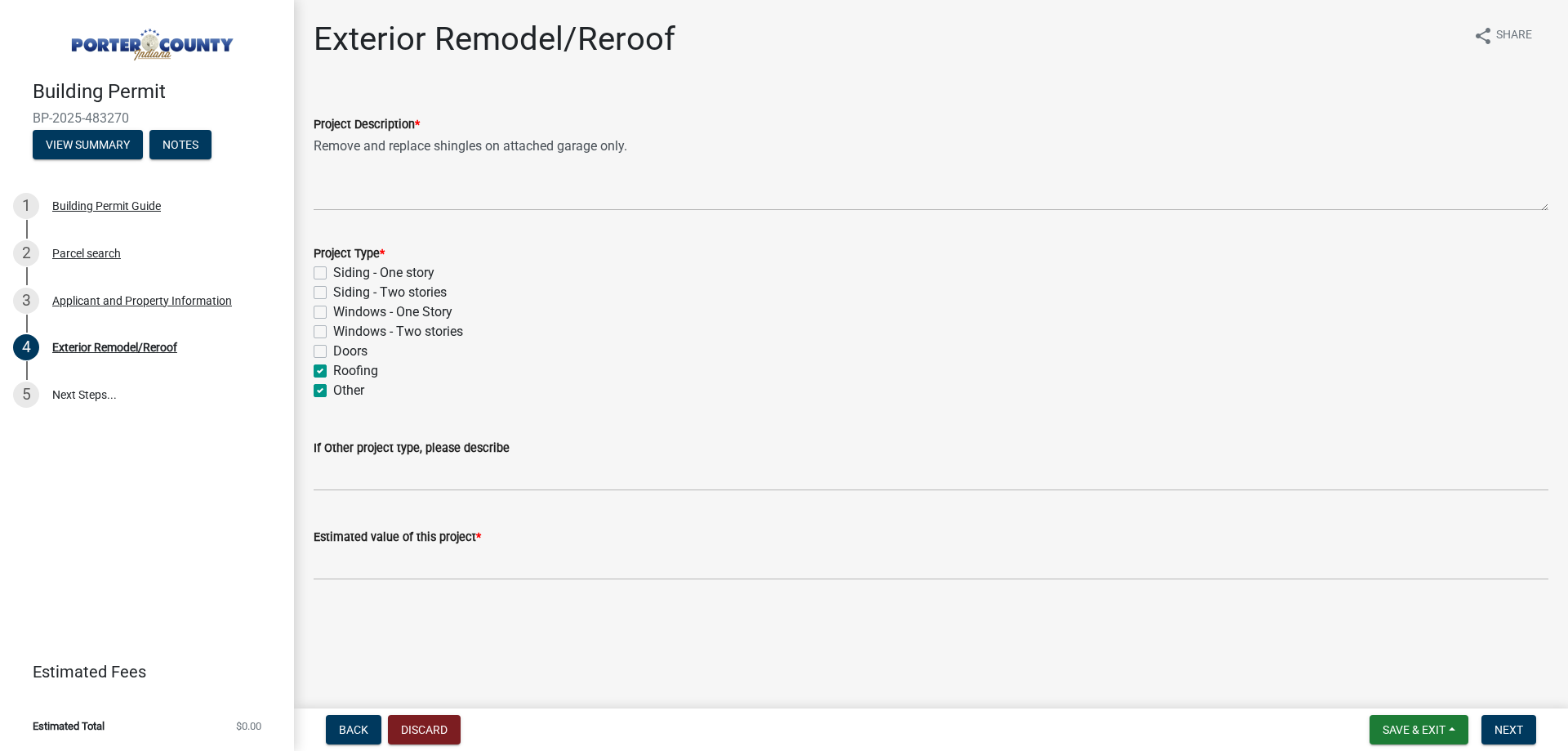
click at [344, 391] on input "Other" at bounding box center [338, 385] width 11 height 11
checkbox input "false"
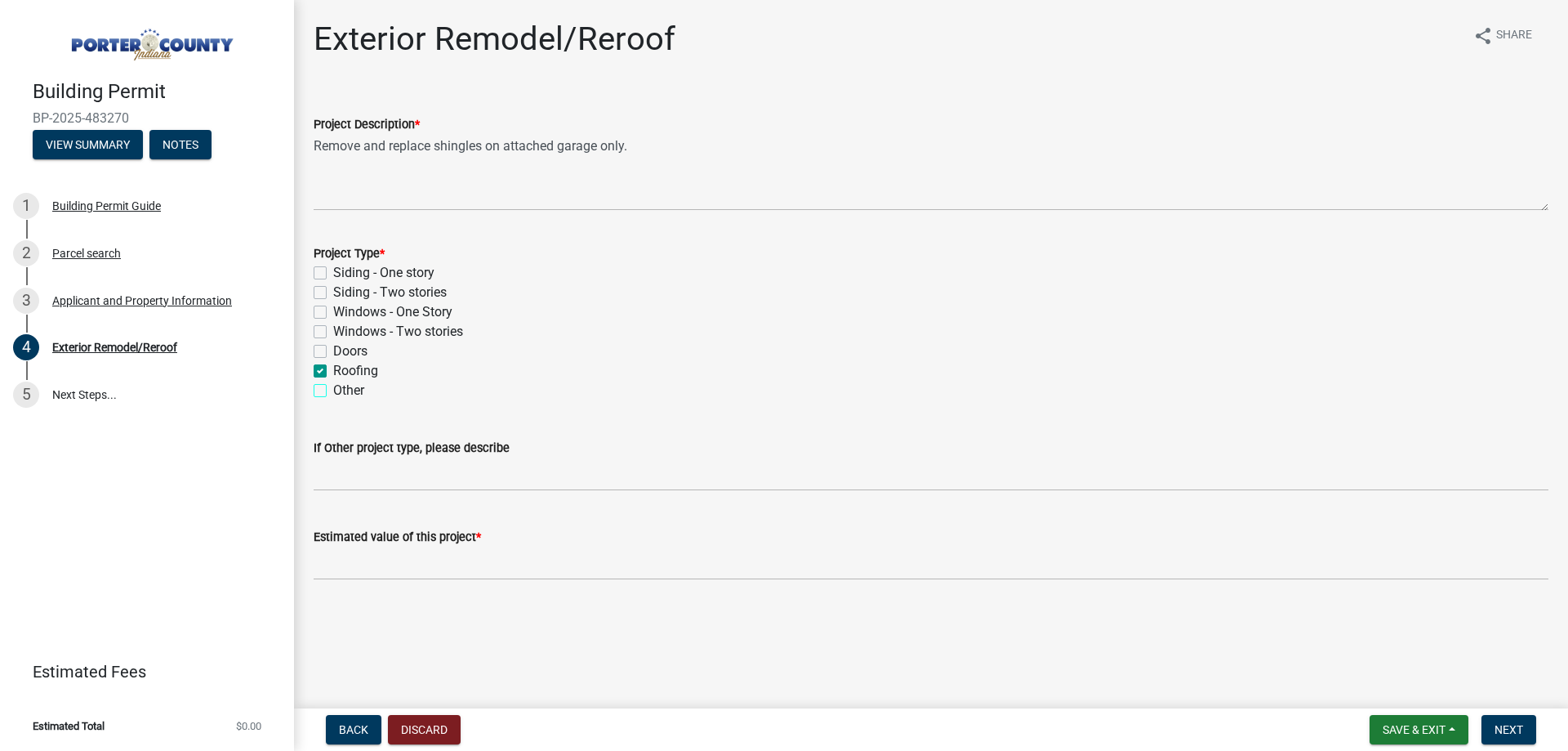
checkbox input "false"
checkbox input "true"
checkbox input "false"
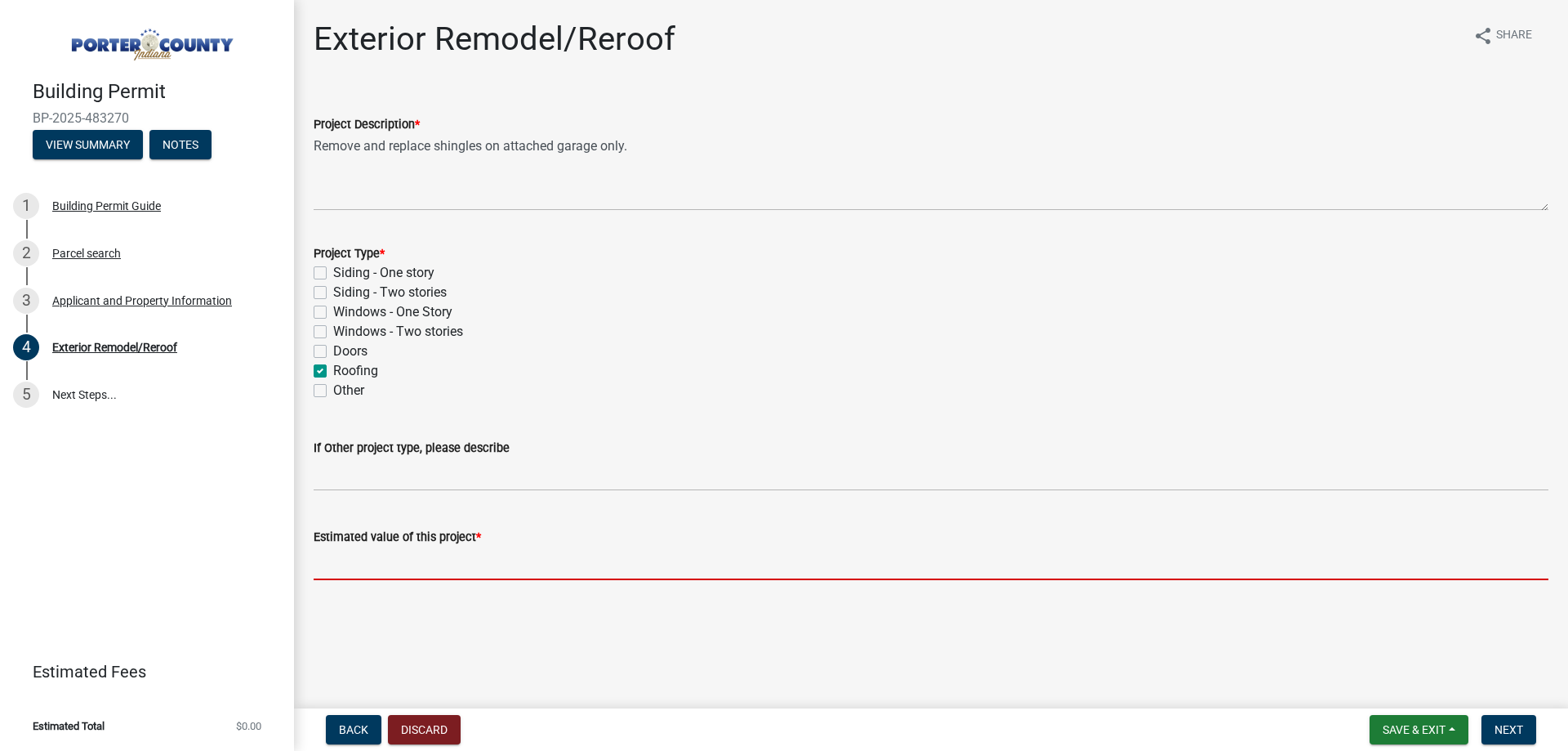
click at [450, 573] on input "text" at bounding box center [931, 563] width 1235 height 34
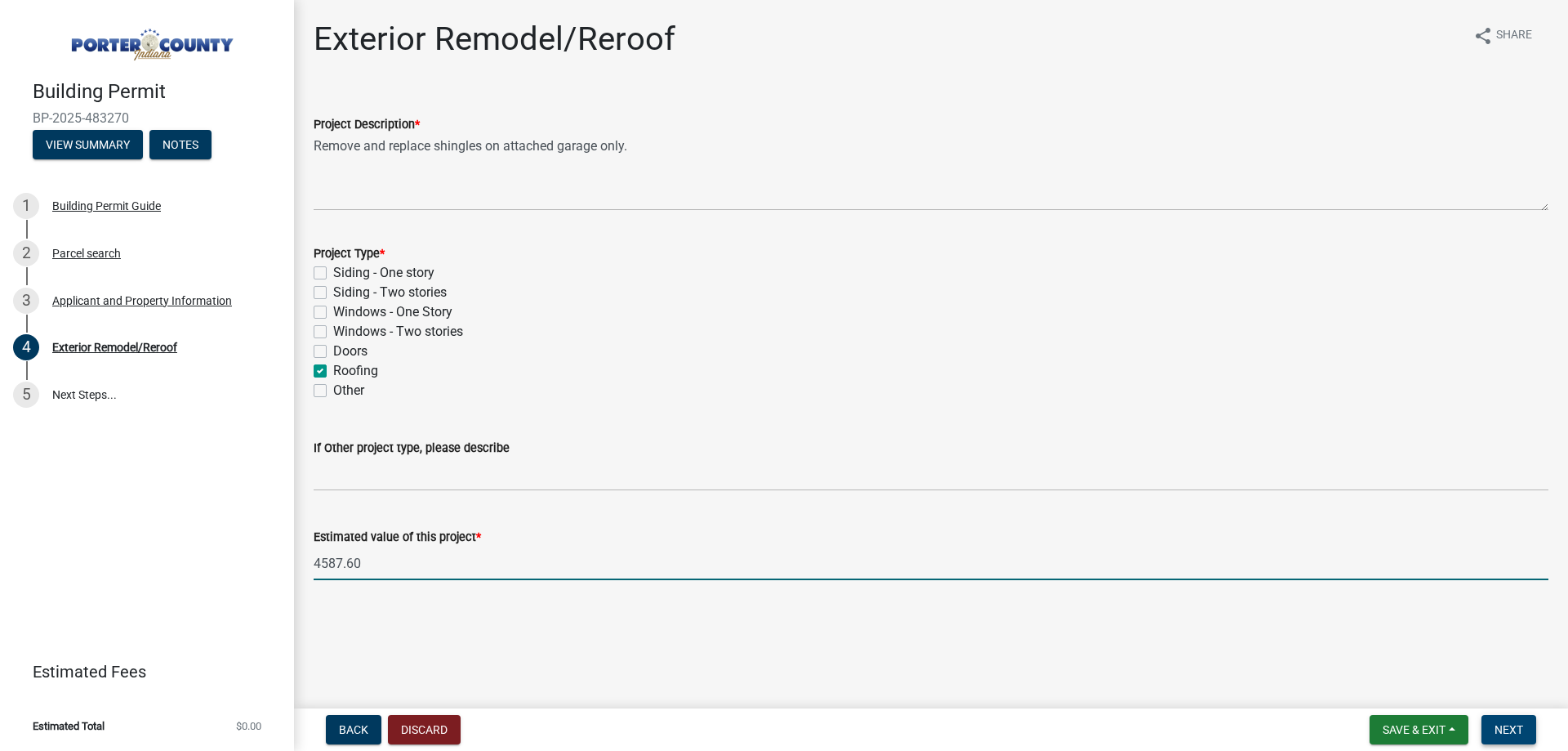
type input "4587.6"
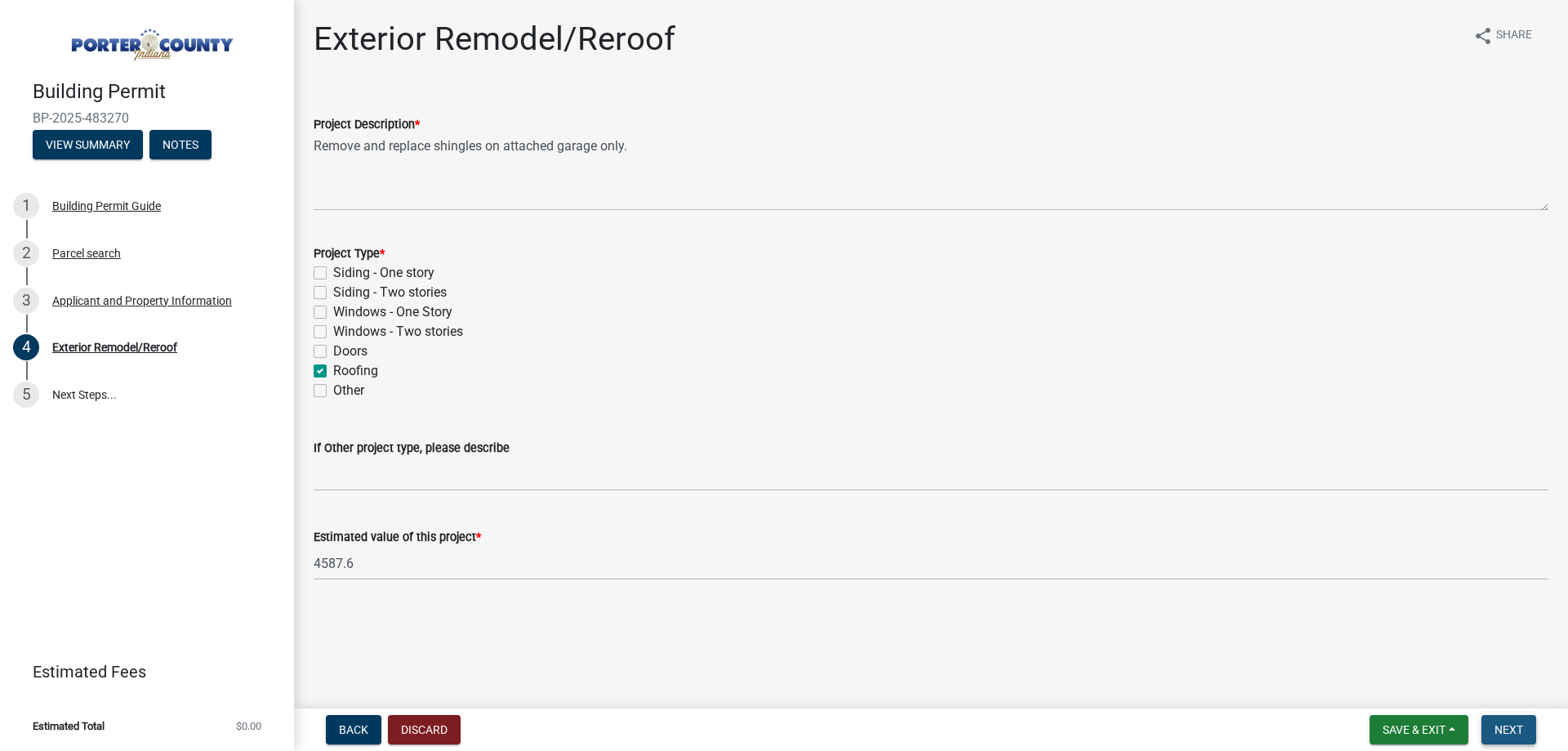
click at [1512, 723] on span "Next" at bounding box center [1509, 730] width 29 height 13
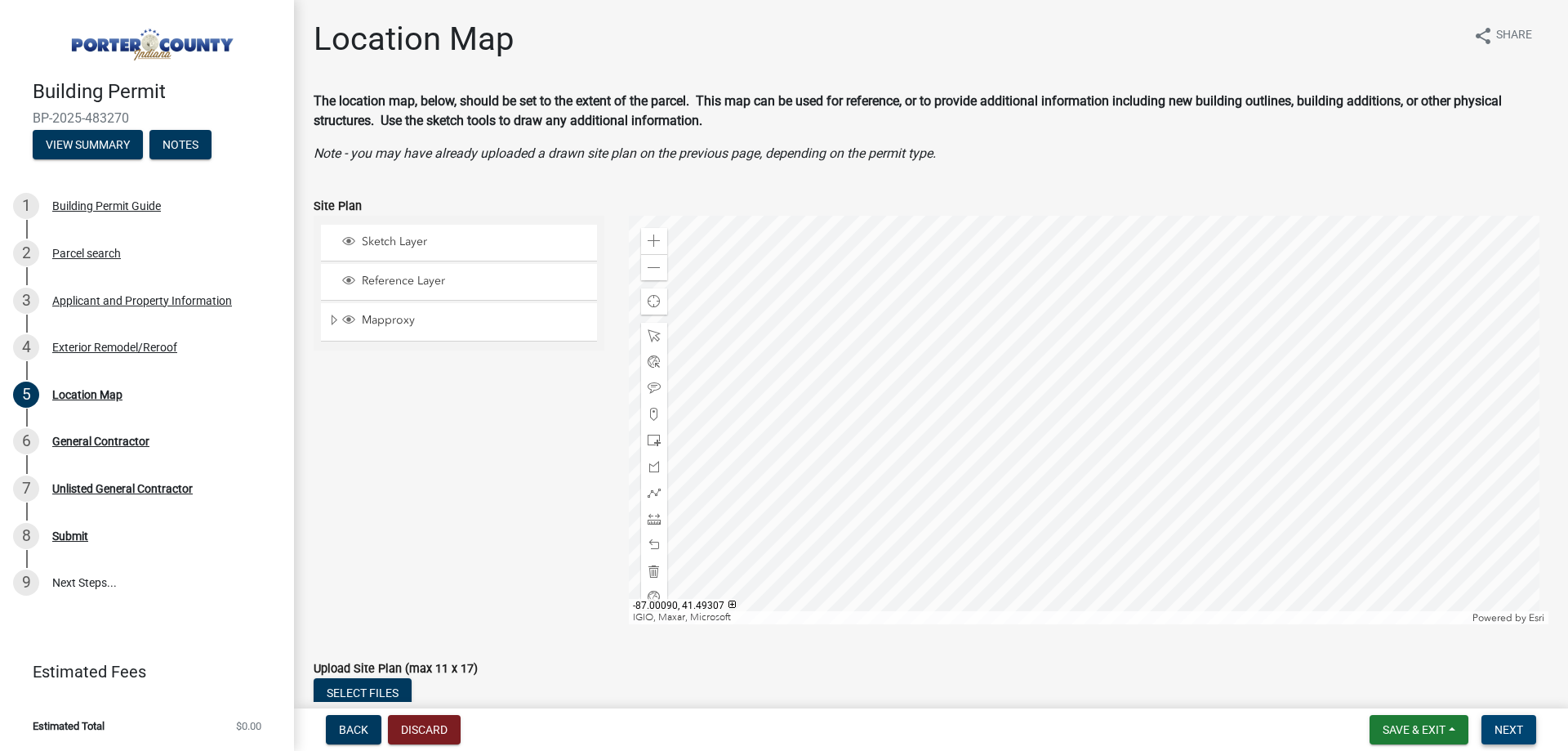
click at [1505, 740] on button "Next" at bounding box center [1509, 730] width 54 height 30
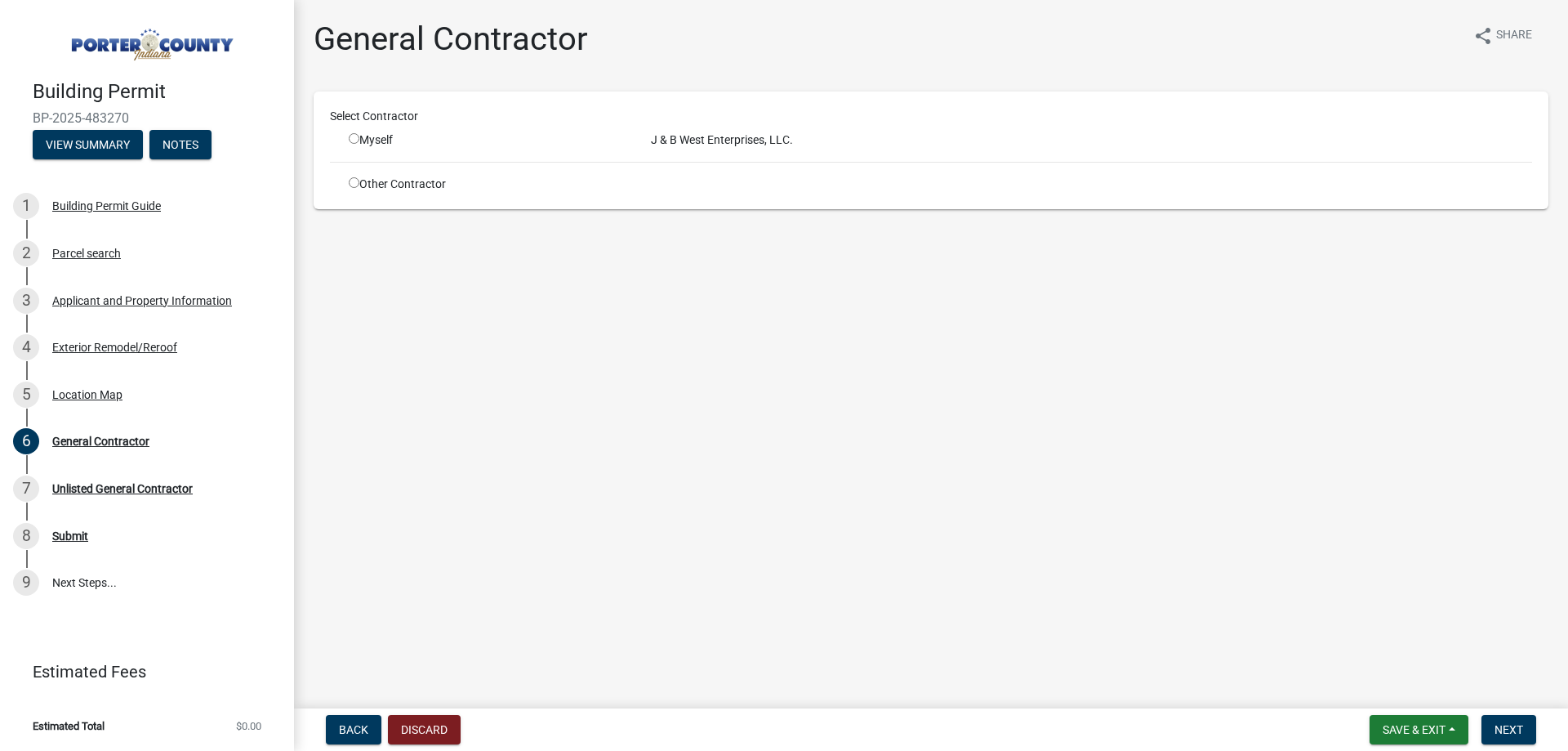
click at [361, 145] on div "Myself" at bounding box center [487, 140] width 277 height 17
click at [358, 139] on input "radio" at bounding box center [354, 138] width 11 height 11
radio input "true"
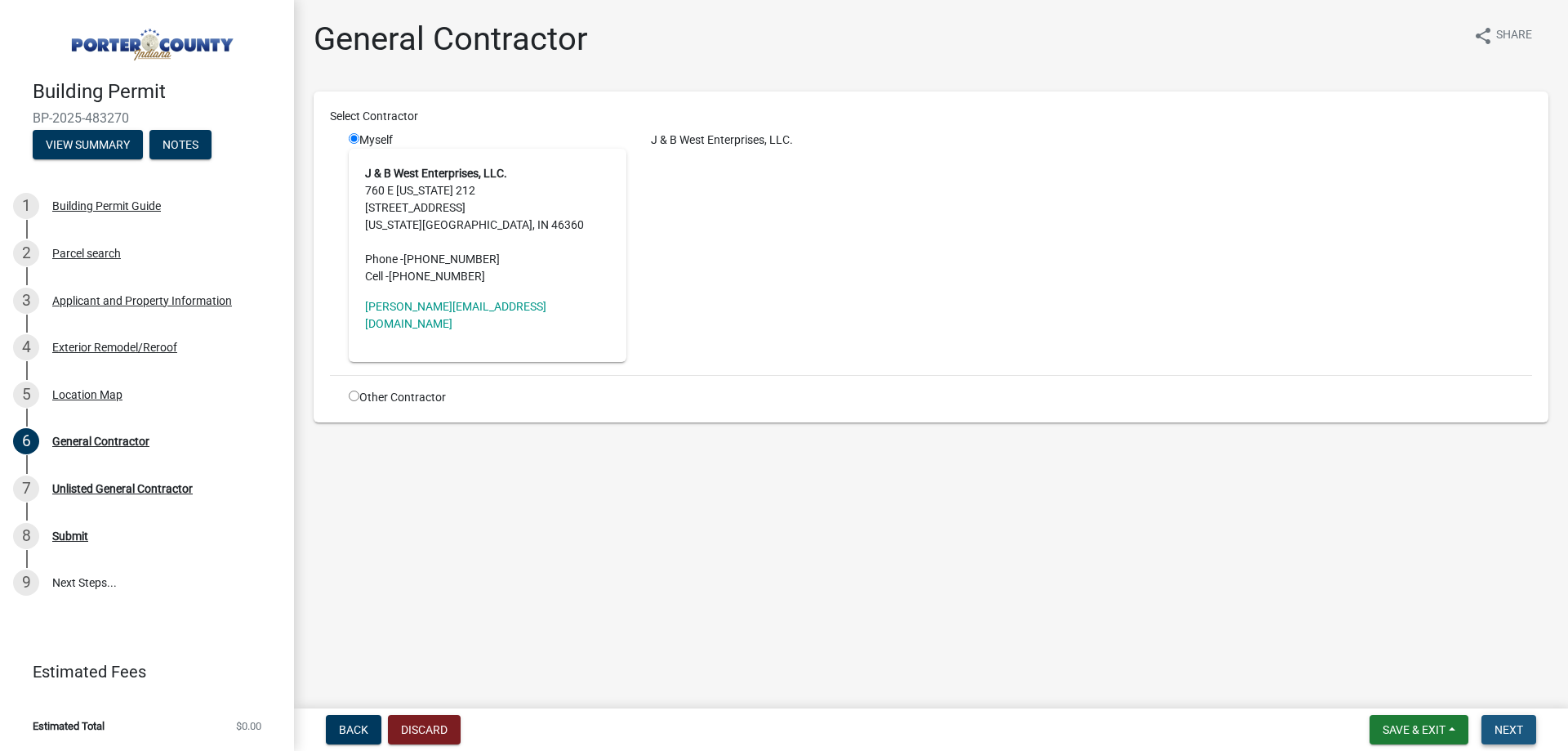
drag, startPoint x: 1523, startPoint y: 727, endPoint x: 1567, endPoint y: 709, distance: 47.5
click at [1523, 728] on span "Next" at bounding box center [1509, 730] width 29 height 13
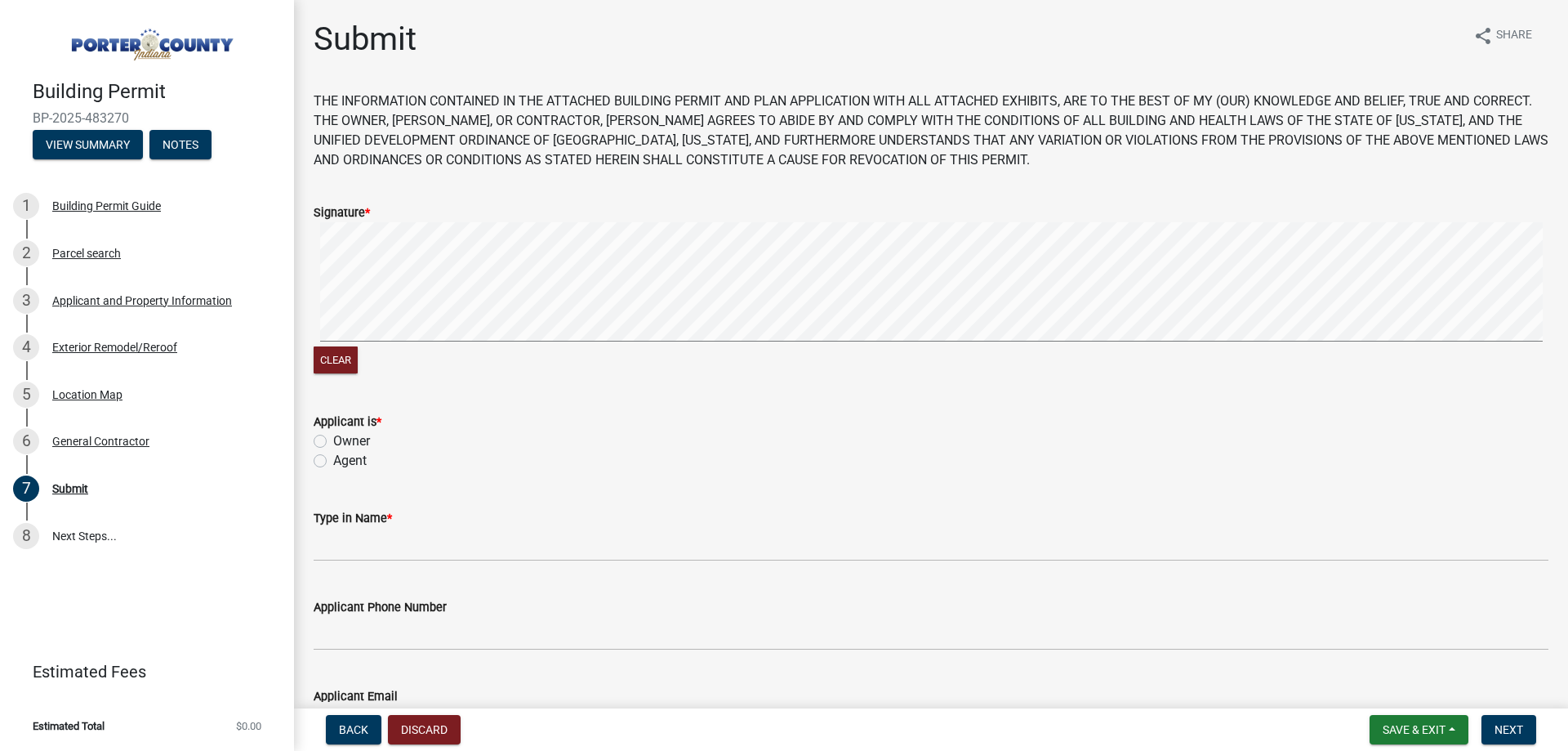
click at [347, 470] on wm-data-entity-input "Applicant is * Owner Agent" at bounding box center [931, 438] width 1235 height 93
drag, startPoint x: 351, startPoint y: 464, endPoint x: 356, endPoint y: 480, distance: 16.8
click at [352, 466] on label "Agent" at bounding box center [350, 461] width 34 height 20
click at [344, 462] on input "Agent" at bounding box center [338, 456] width 11 height 11
radio input "true"
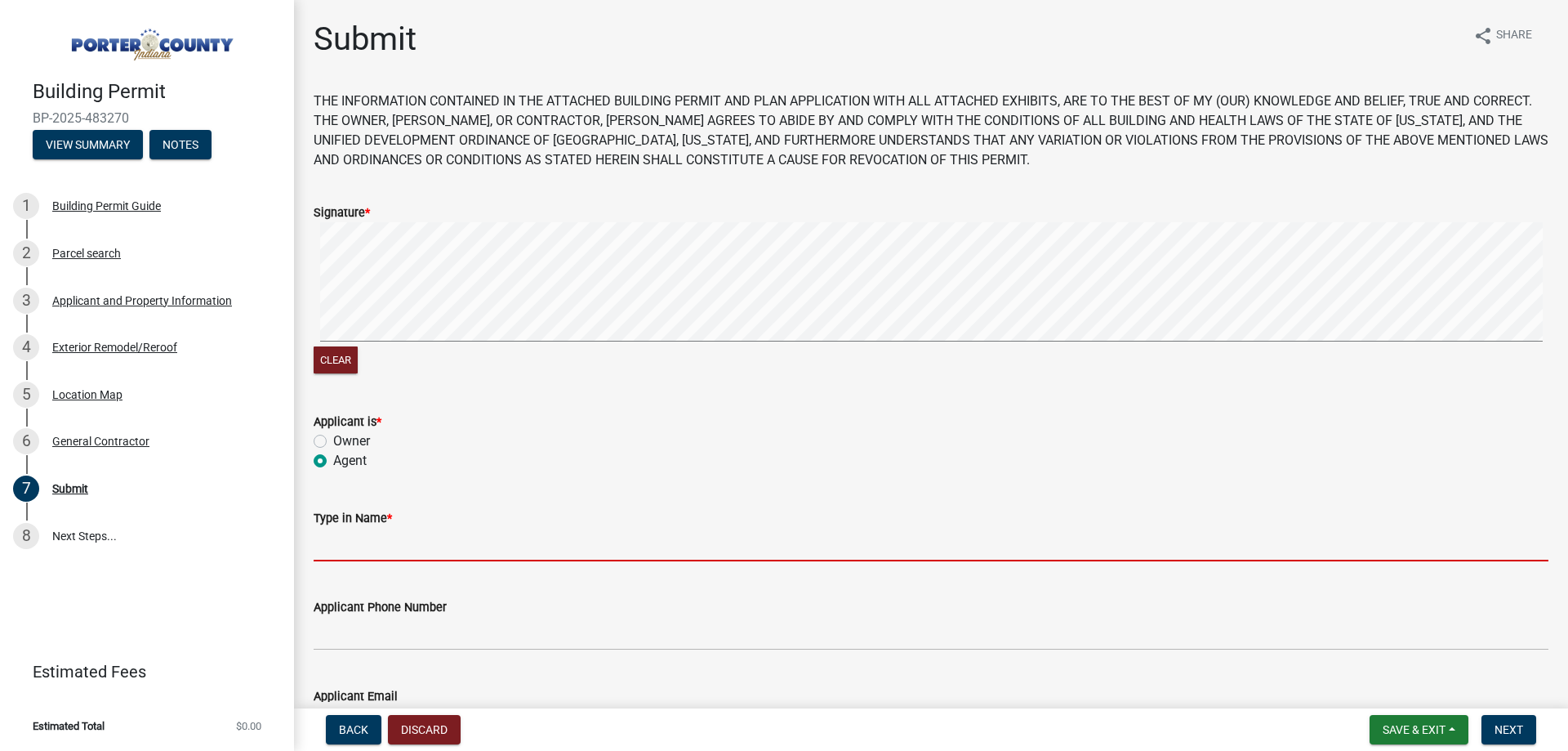
click at [371, 550] on input "Type in Name *" at bounding box center [931, 544] width 1235 height 34
type input "[PERSON_NAME]"
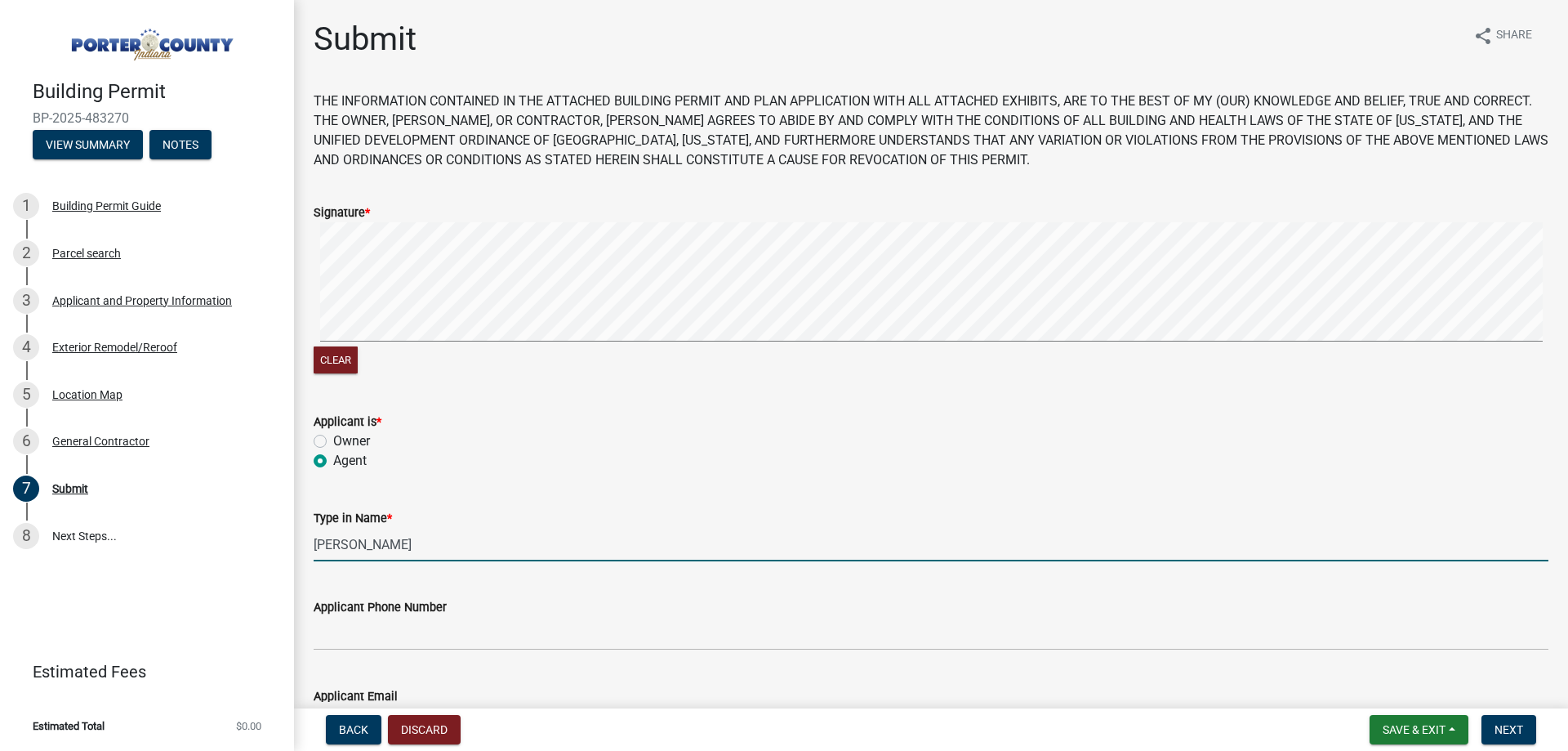
type input "[PERSON_NAME][EMAIL_ADDRESS][DOMAIN_NAME]"
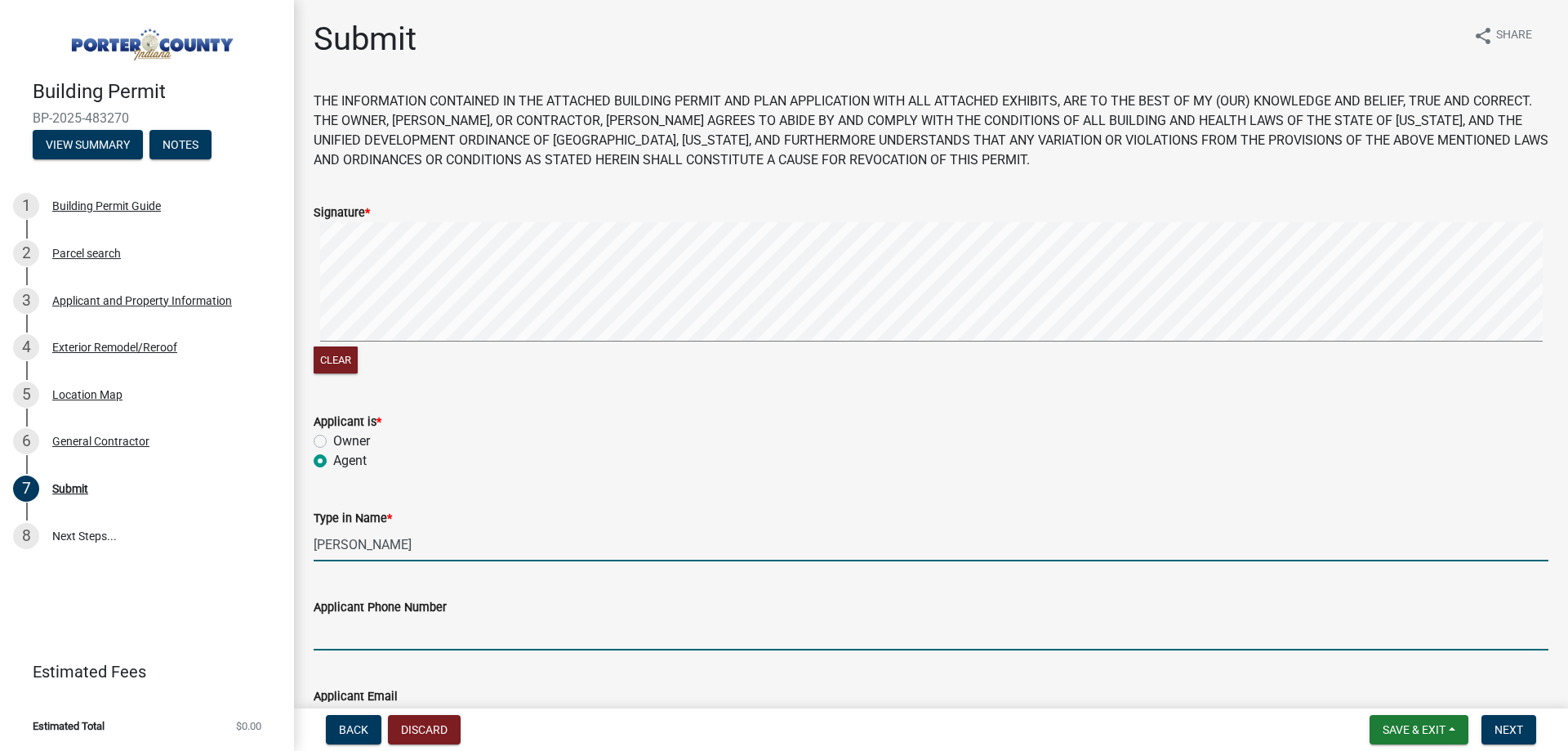
click at [416, 632] on input "Applicant Phone Number" at bounding box center [931, 633] width 1235 height 34
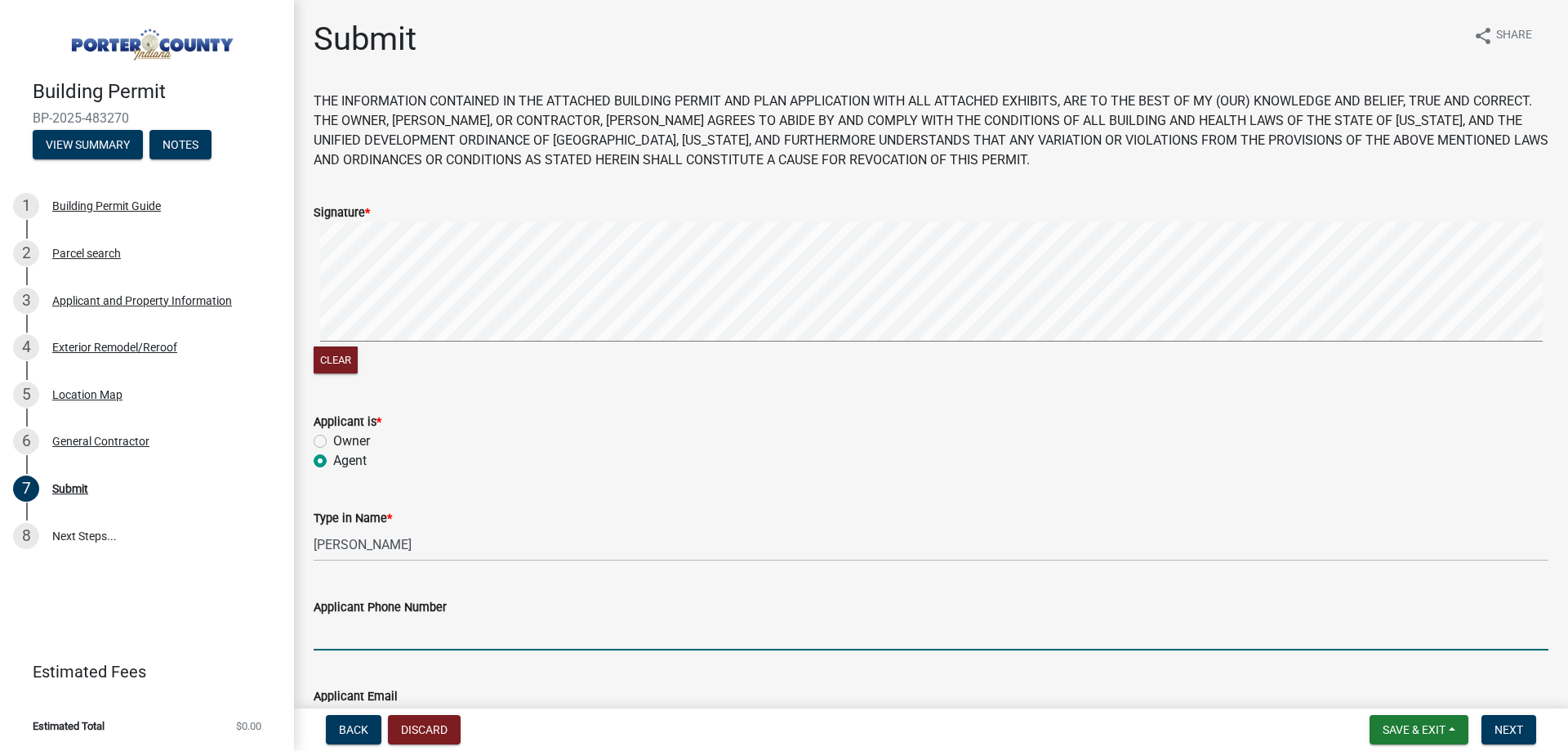
type input "2193636151"
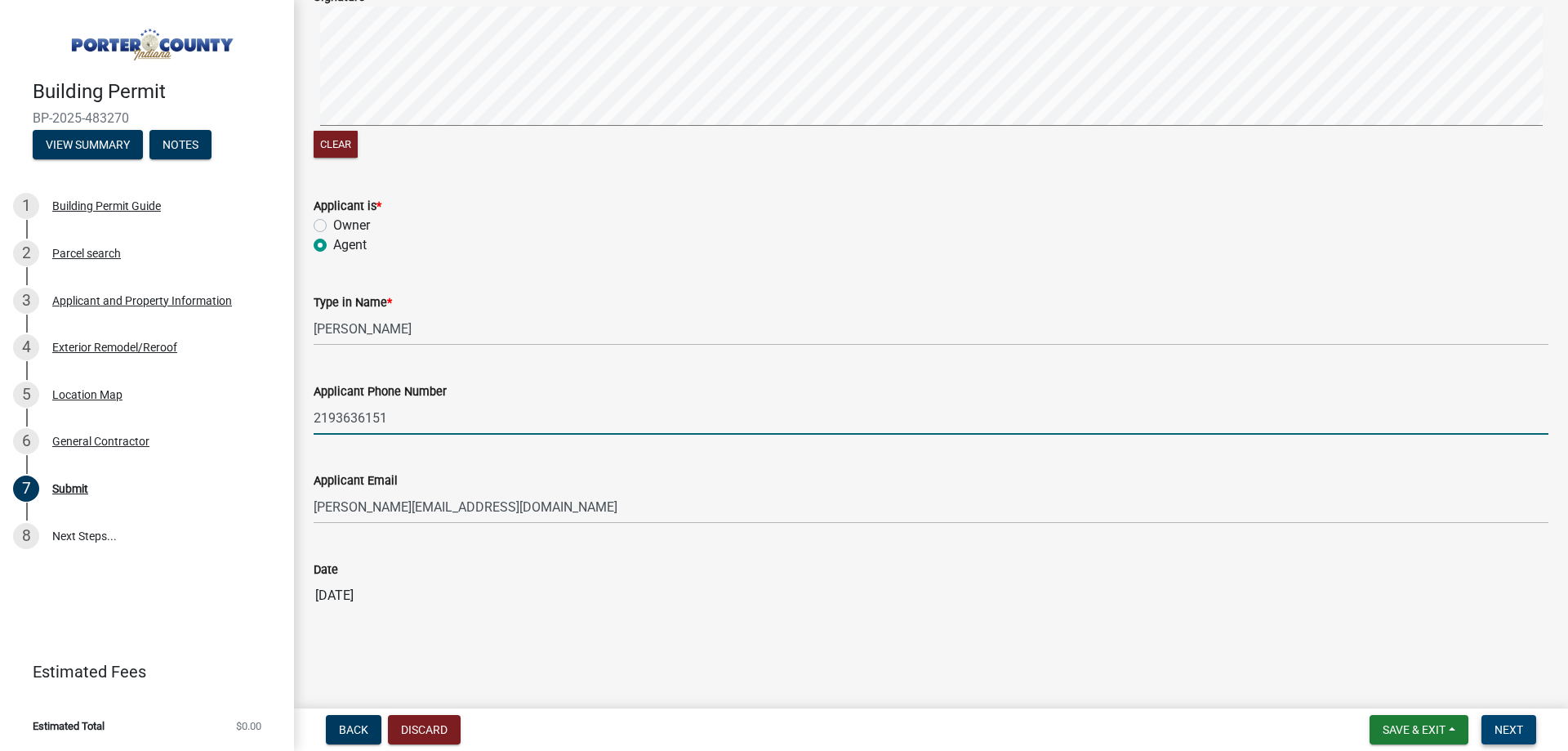
click at [1535, 724] on button "Next" at bounding box center [1509, 730] width 54 height 30
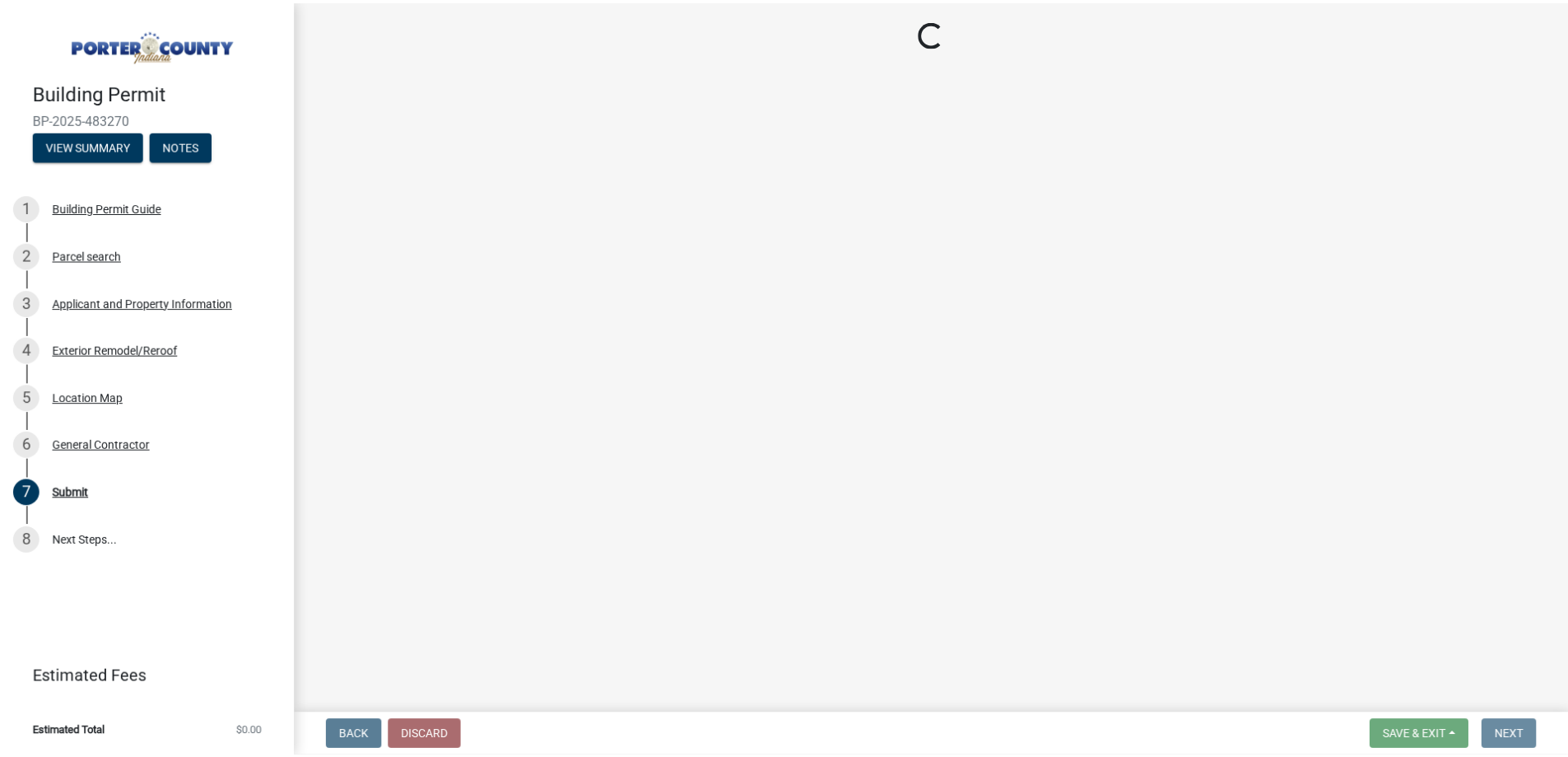
scroll to position [0, 0]
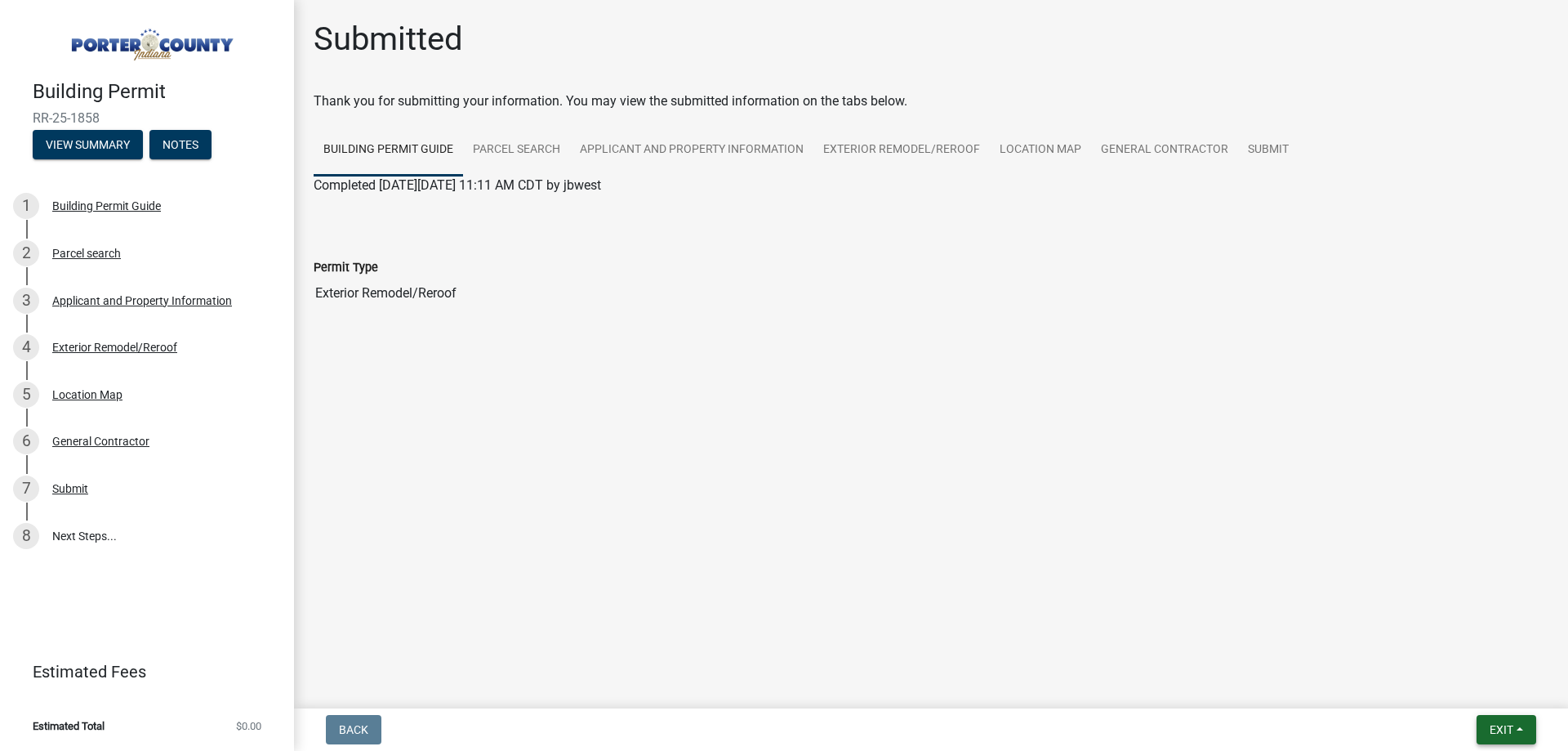
click at [1511, 721] on nav "Back Exit Save Save & Exit" at bounding box center [931, 730] width 1274 height 43
click at [1510, 733] on span "Exit" at bounding box center [1501, 730] width 24 height 13
click at [1490, 707] on div "Save Save & Exit" at bounding box center [1471, 667] width 131 height 91
click at [1490, 706] on div "Save Save & Exit" at bounding box center [1471, 667] width 131 height 91
click at [1493, 702] on button "Save & Exit" at bounding box center [1471, 688] width 131 height 40
